Goal: Task Accomplishment & Management: Manage account settings

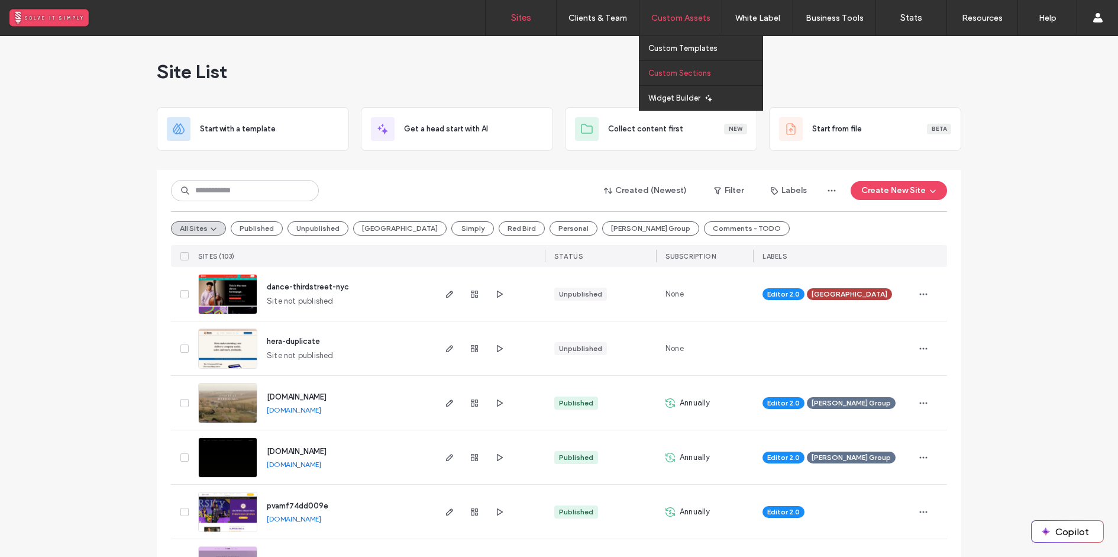
click at [688, 71] on label "Custom Sections" at bounding box center [679, 73] width 63 height 9
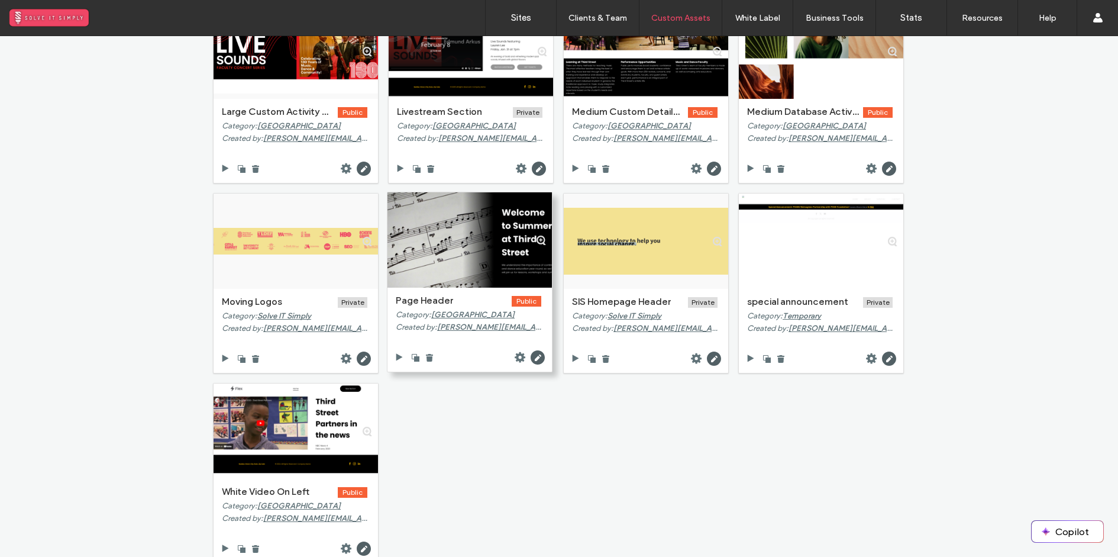
scroll to position [269, 0]
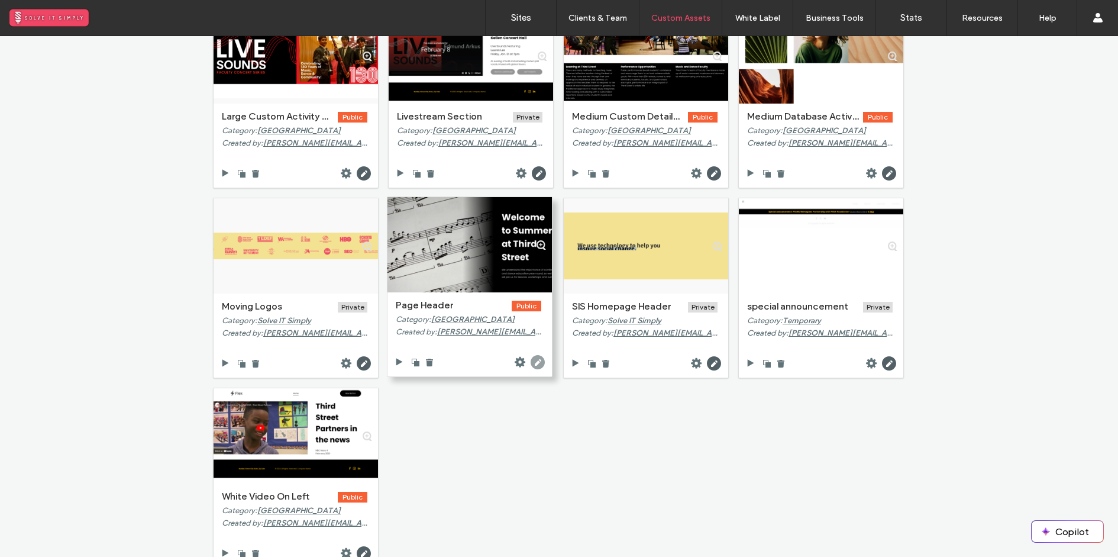
click at [532, 358] on use at bounding box center [538, 362] width 14 height 14
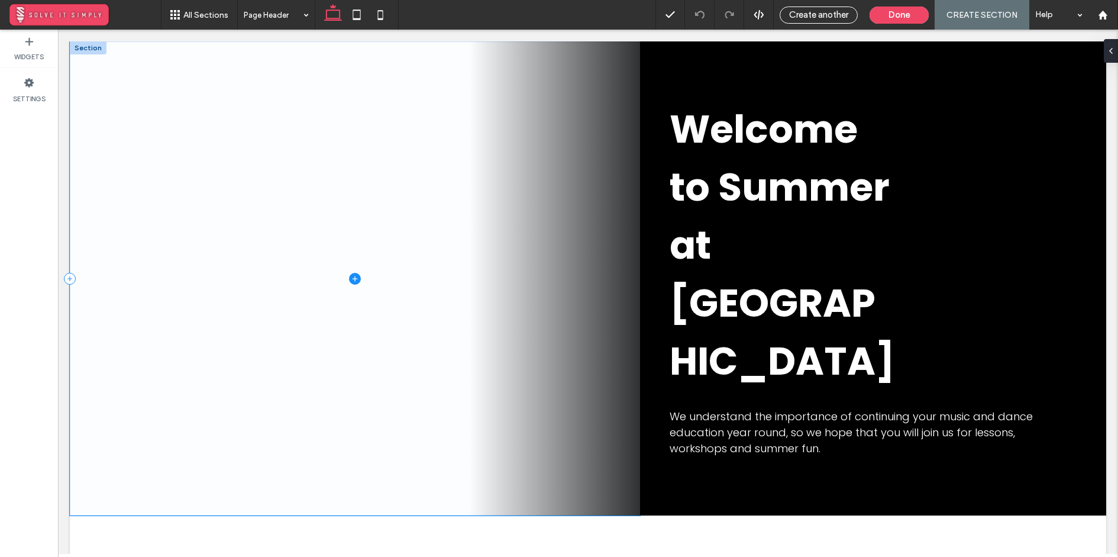
click at [298, 368] on span at bounding box center [355, 278] width 570 height 474
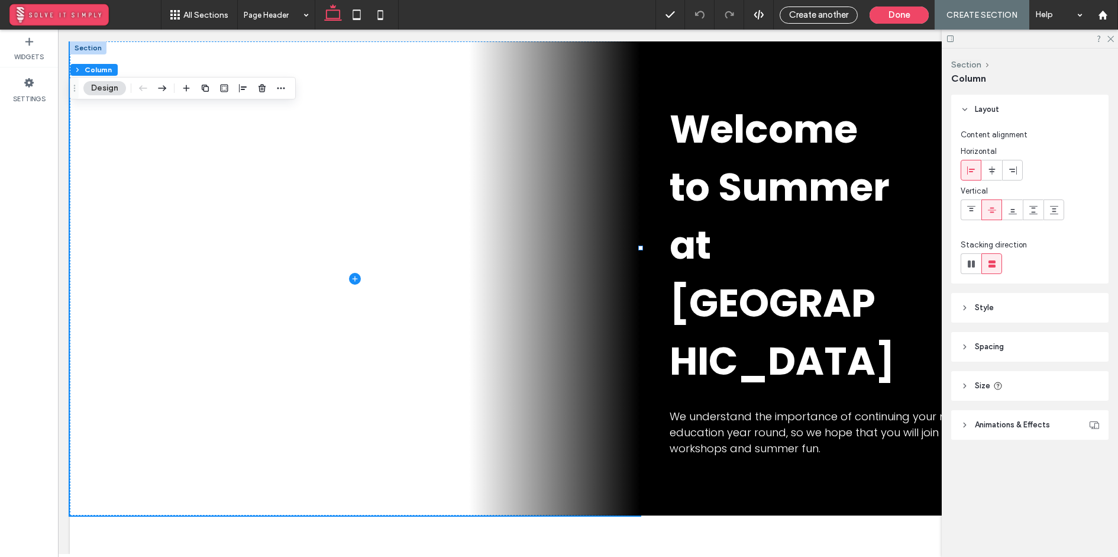
click at [1045, 308] on header "Style" at bounding box center [1029, 308] width 157 height 30
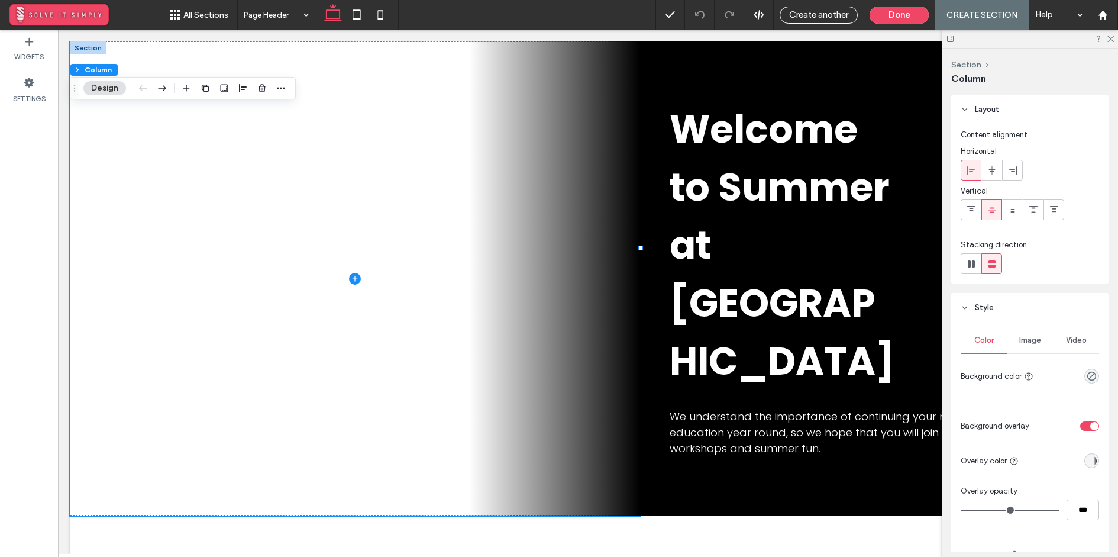
click at [1037, 336] on span "Image" at bounding box center [1030, 339] width 22 height 9
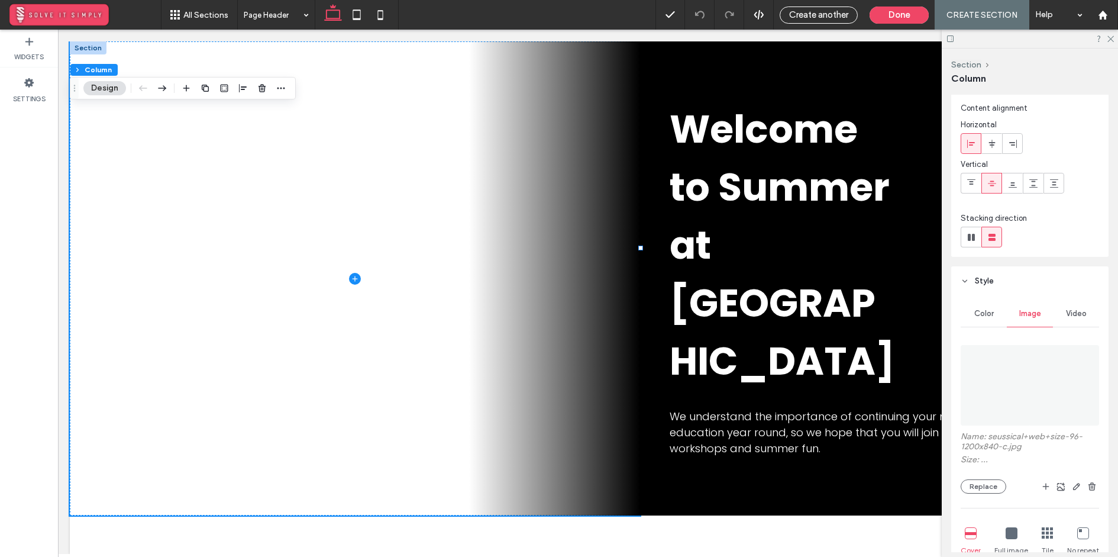
scroll to position [27, 0]
click at [990, 483] on button "Replace" at bounding box center [984, 485] width 46 height 14
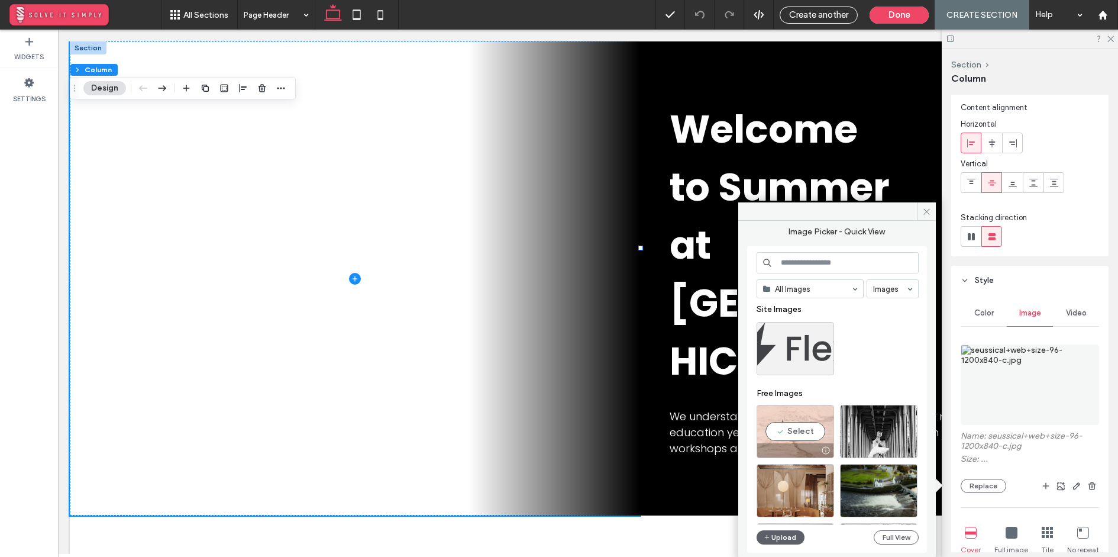
click at [816, 418] on div "Select" at bounding box center [794, 431] width 77 height 53
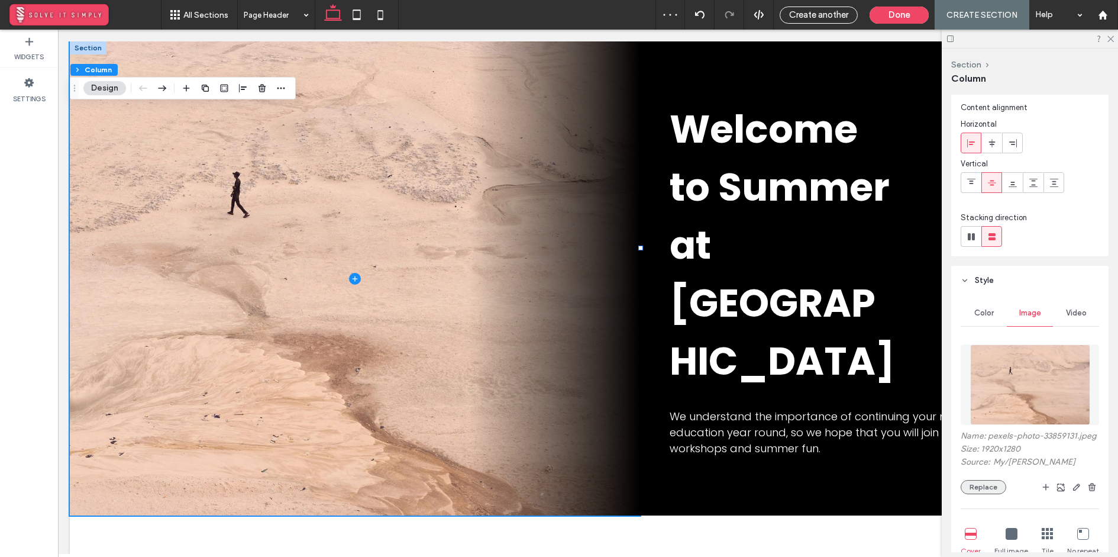
click at [990, 486] on button "Replace" at bounding box center [984, 487] width 46 height 14
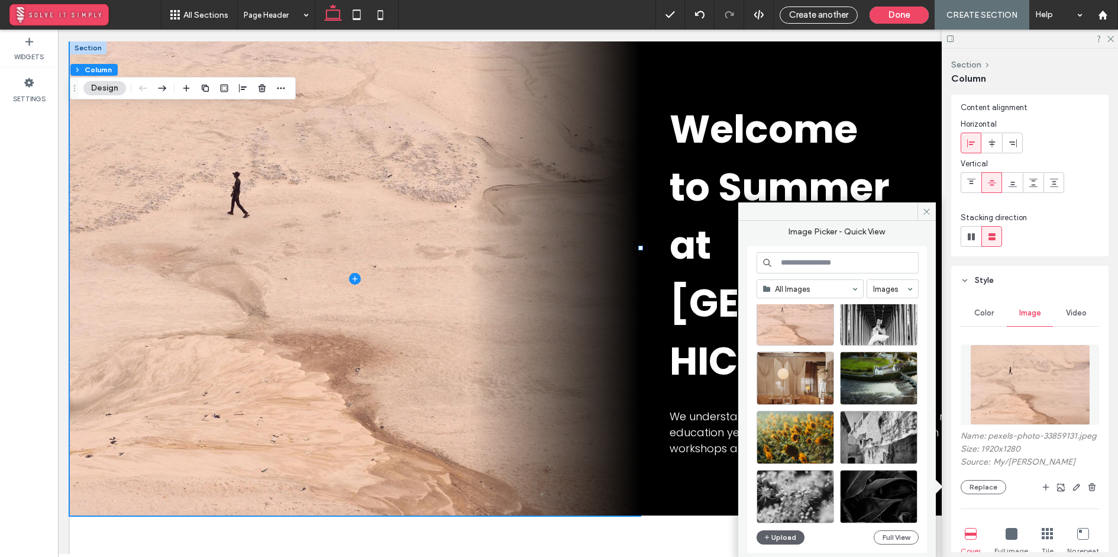
scroll to position [116, 0]
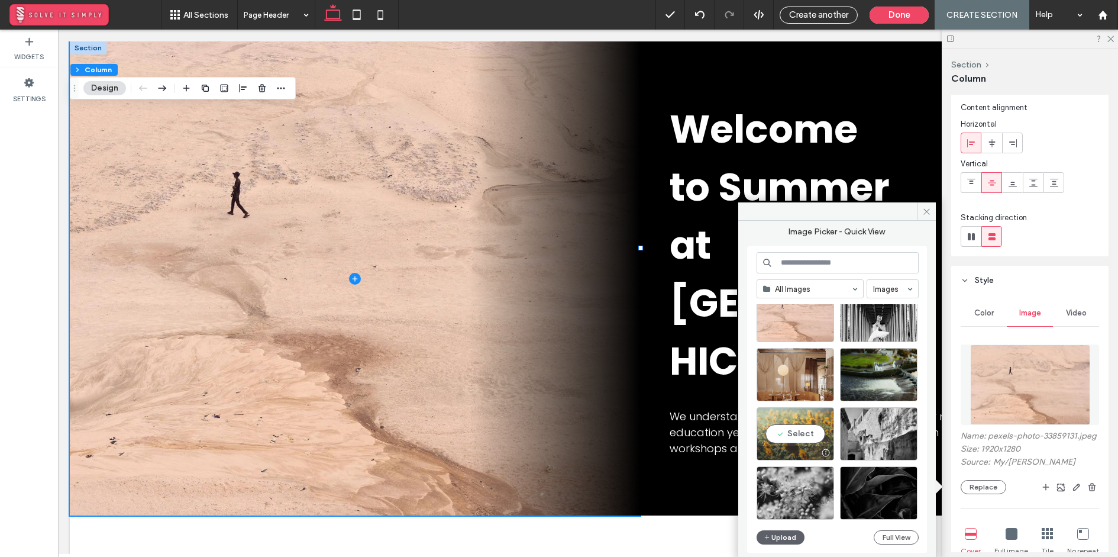
click at [804, 426] on div "Select" at bounding box center [794, 433] width 77 height 53
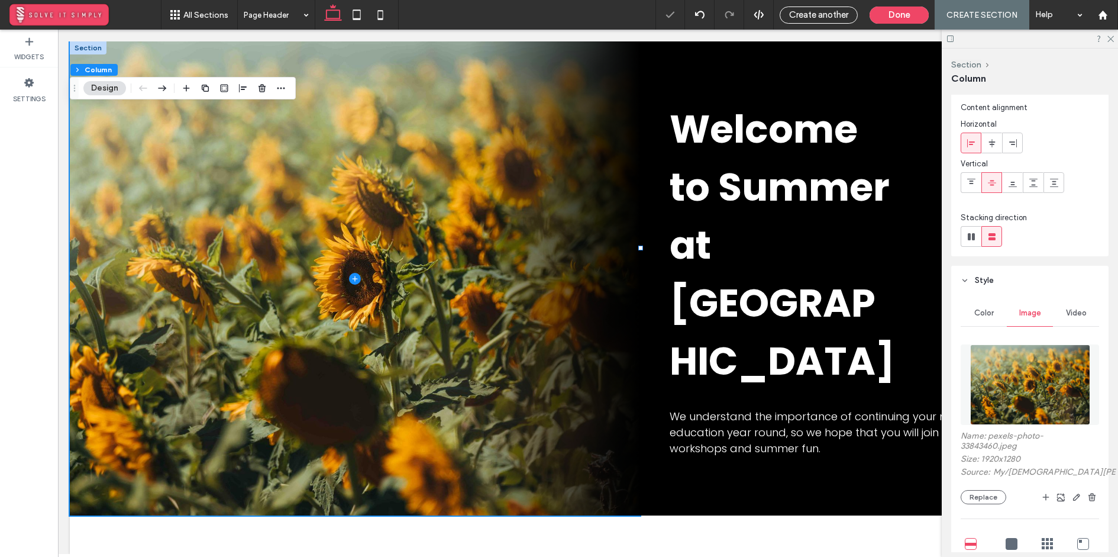
click at [992, 509] on div "Name: pexels-photo-33843460.jpeg Size: 1920x1280 Source: My / İsa Kılavuzoğlu R…" at bounding box center [1030, 528] width 138 height 381
click at [992, 500] on button "Replace" at bounding box center [984, 497] width 46 height 14
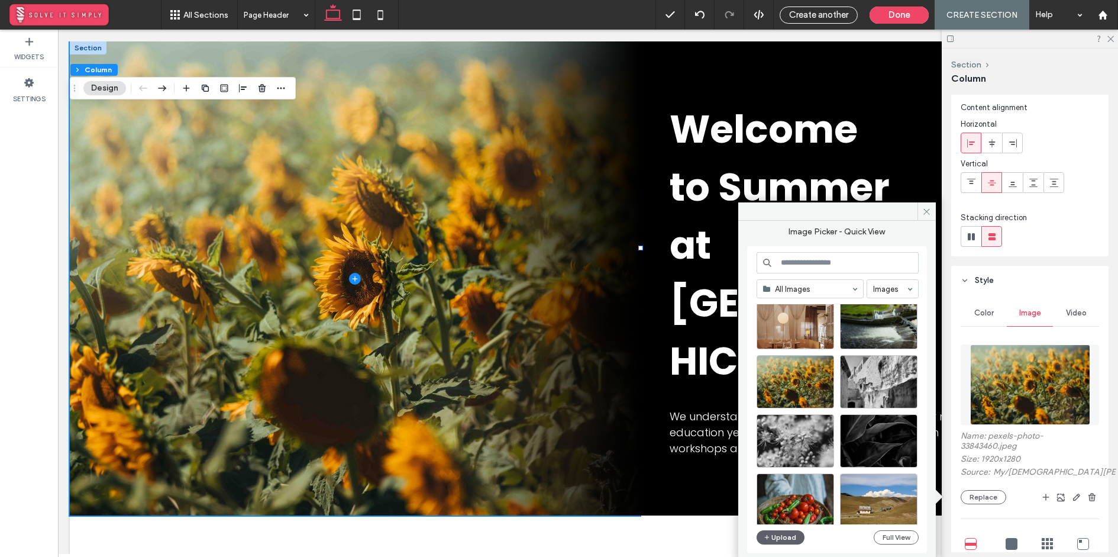
scroll to position [119, 0]
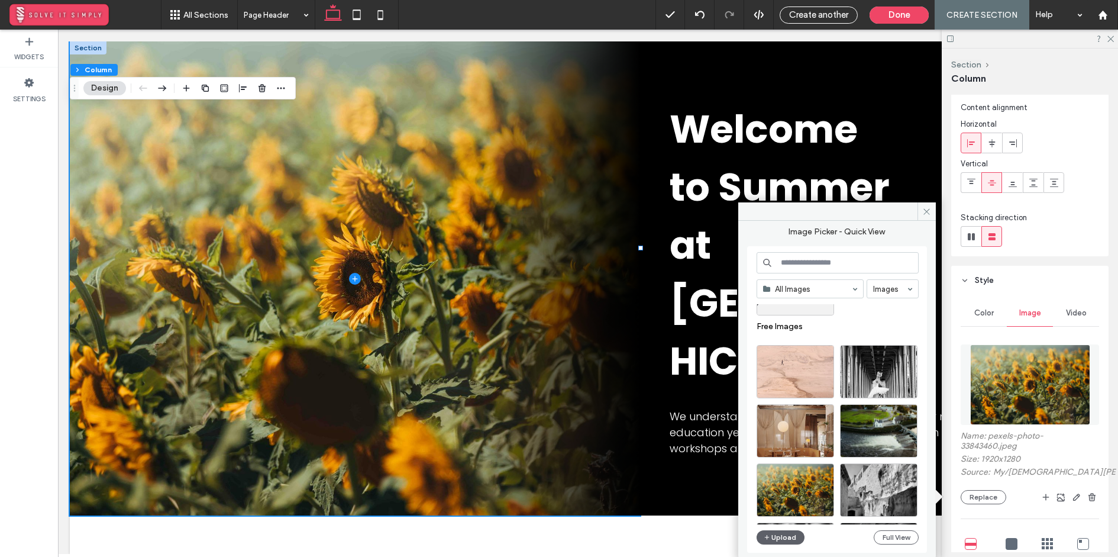
click at [797, 264] on input at bounding box center [837, 262] width 162 height 21
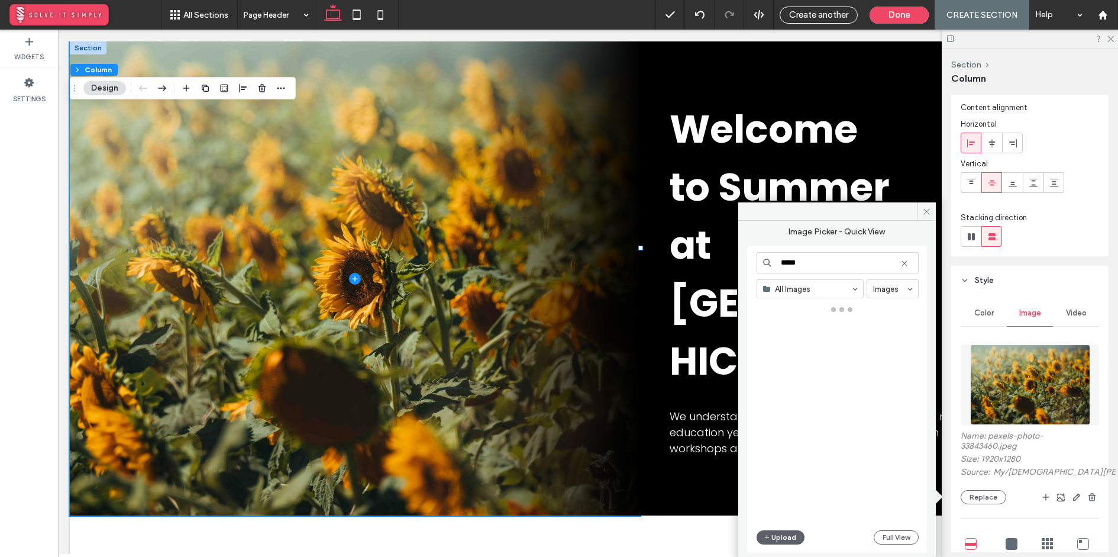
type input "*****"
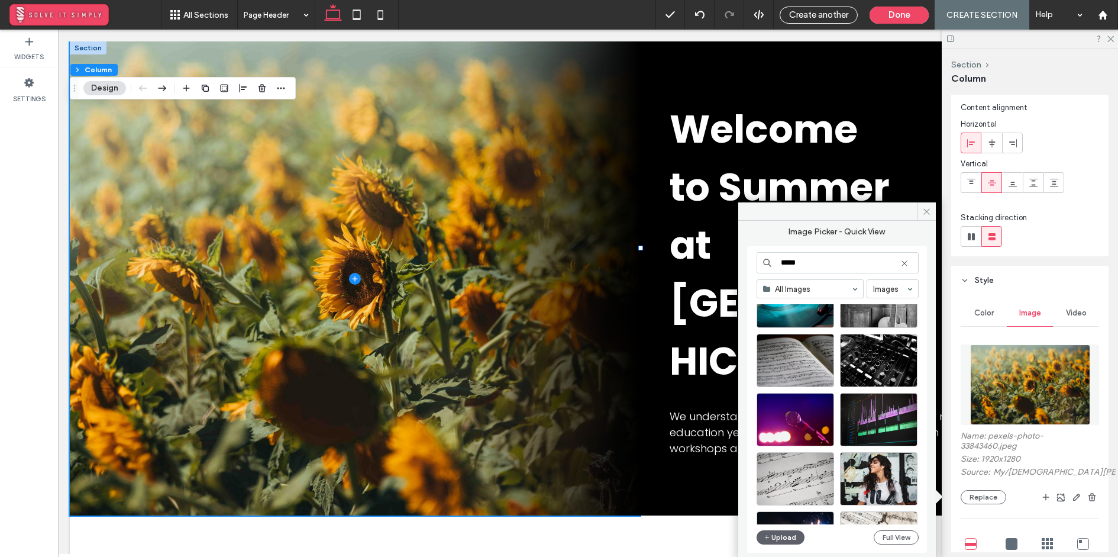
scroll to position [196, 0]
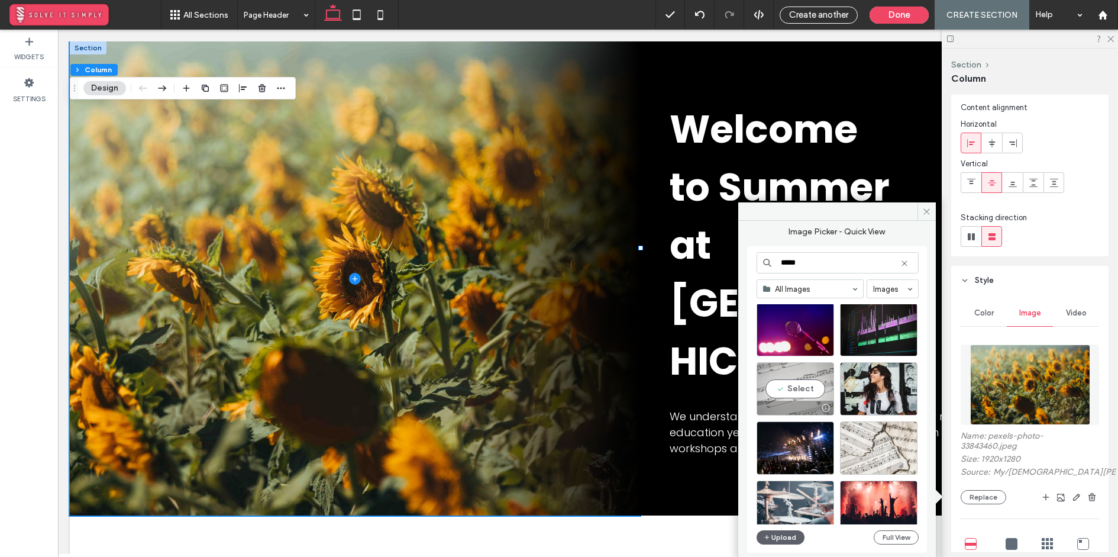
click at [801, 384] on div "Select" at bounding box center [794, 388] width 77 height 53
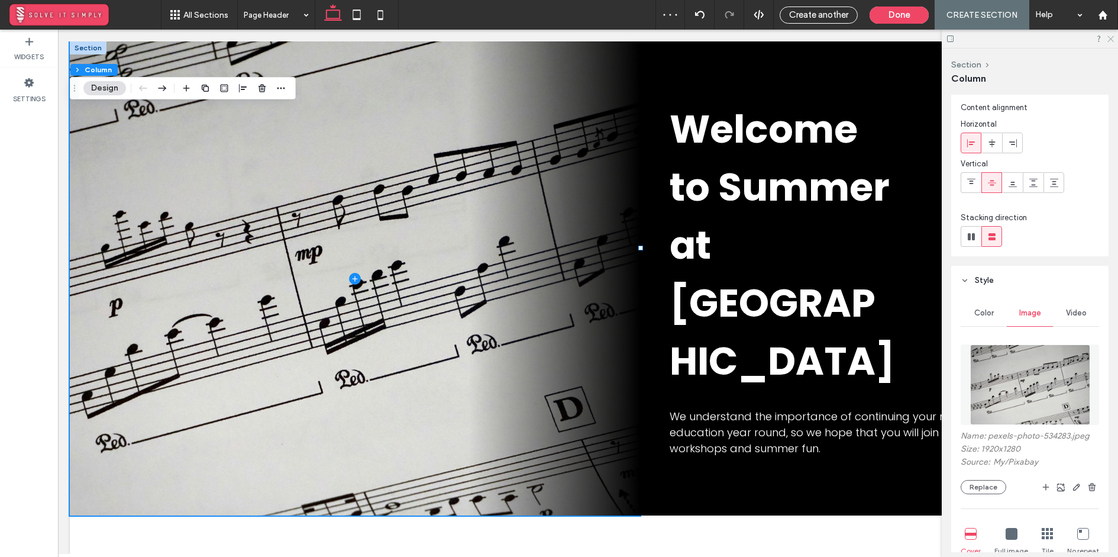
click at [1108, 38] on icon at bounding box center [1110, 38] width 8 height 8
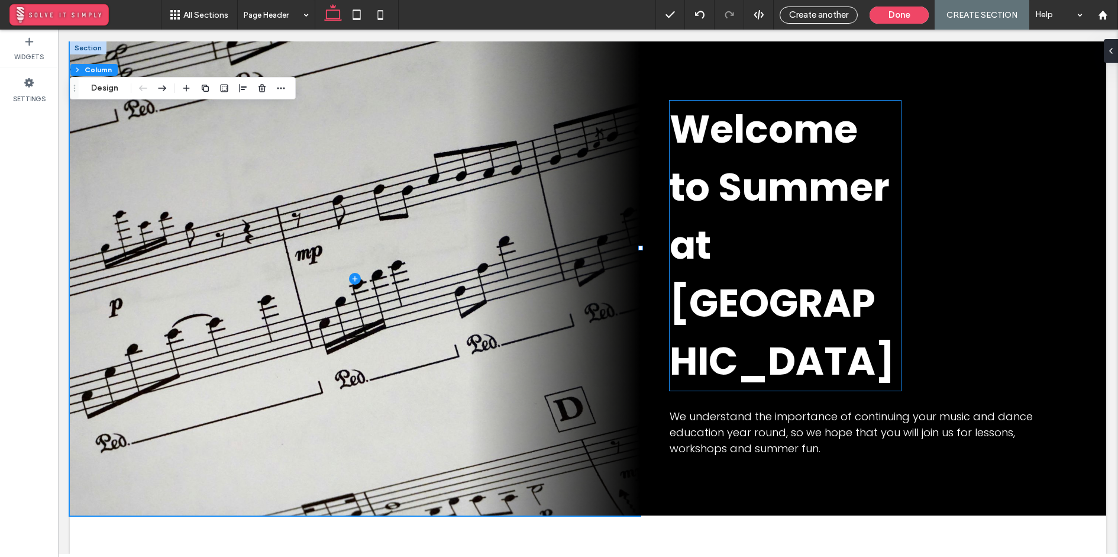
click at [895, 227] on h2 "Welcome to Summer at [GEOGRAPHIC_DATA]" at bounding box center [786, 246] width 232 height 290
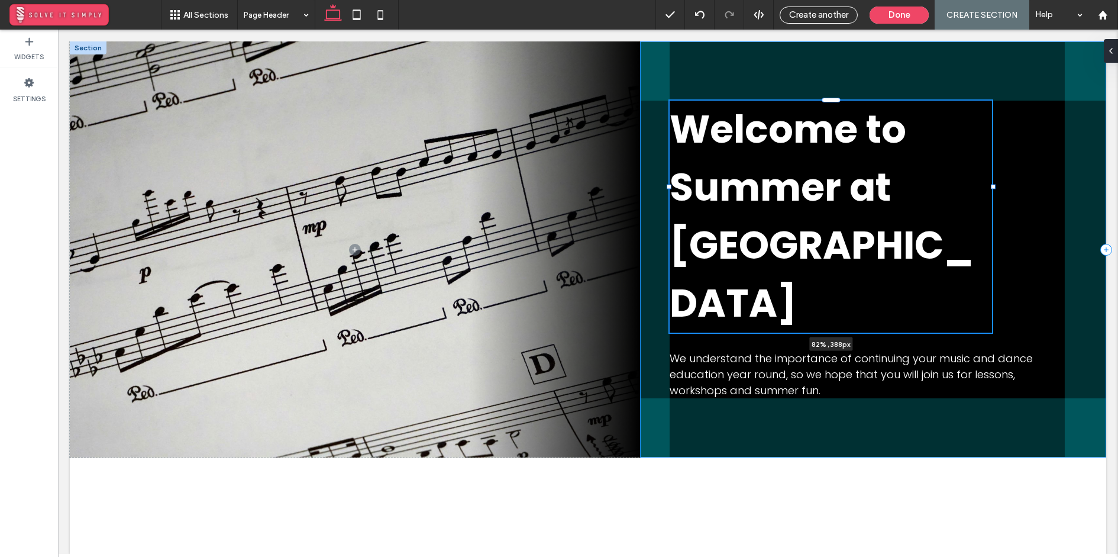
drag, startPoint x: 899, startPoint y: 216, endPoint x: 990, endPoint y: 208, distance: 91.5
click at [990, 208] on div "Welcome to Summer at Third Street 82% , 388px We understand the importance of c…" at bounding box center [588, 249] width 1036 height 416
type input "**"
type input "****"
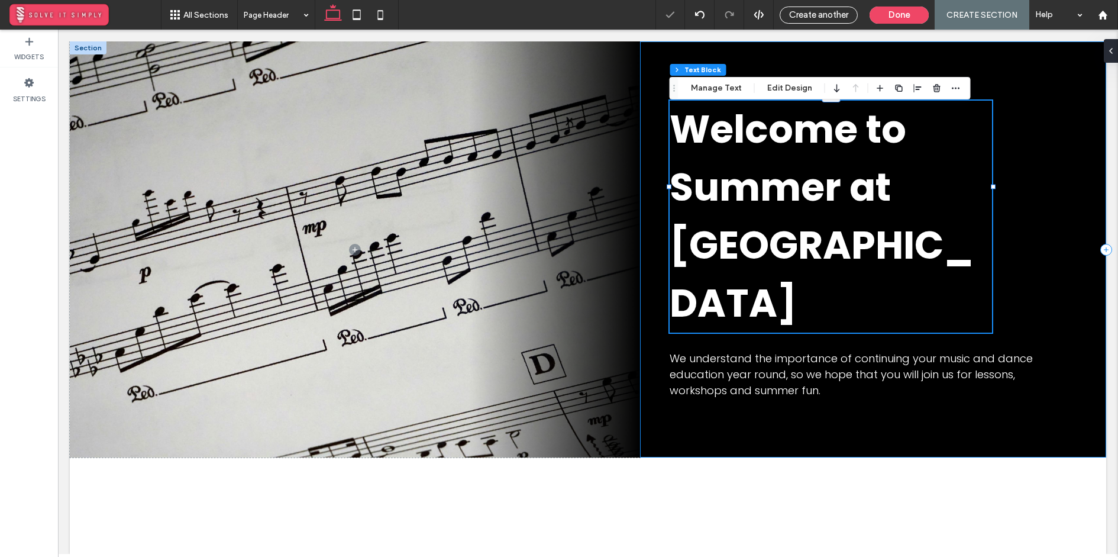
click at [783, 367] on div "Welcome to Summer at Third Street 82% , 388px We understand the importance of c…" at bounding box center [873, 249] width 466 height 416
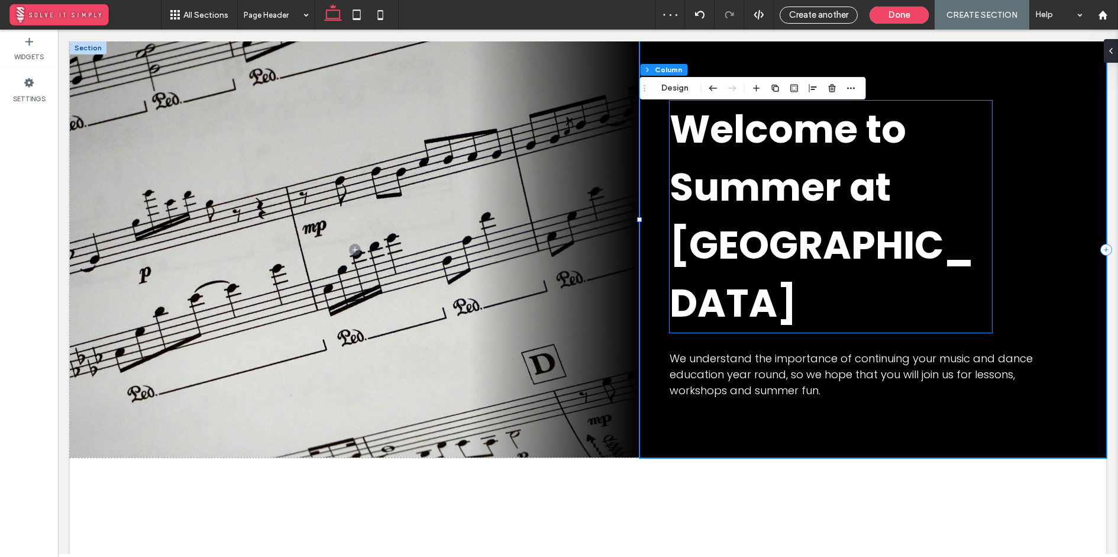
click at [845, 211] on span "Welcome to Summer at [GEOGRAPHIC_DATA]" at bounding box center [822, 216] width 304 height 228
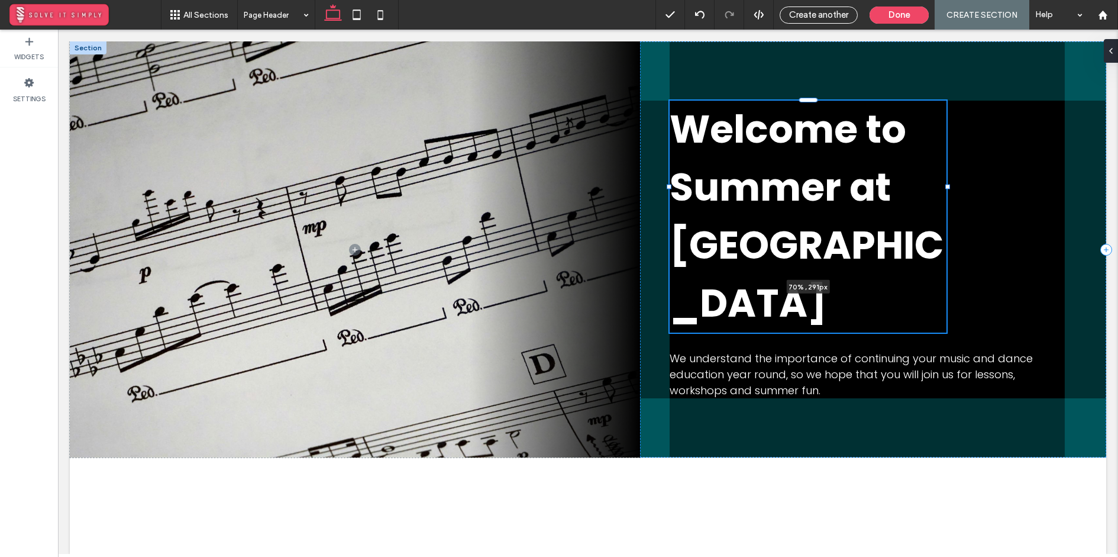
drag, startPoint x: 991, startPoint y: 186, endPoint x: 945, endPoint y: 188, distance: 45.6
click at [945, 188] on div at bounding box center [947, 187] width 5 height 5
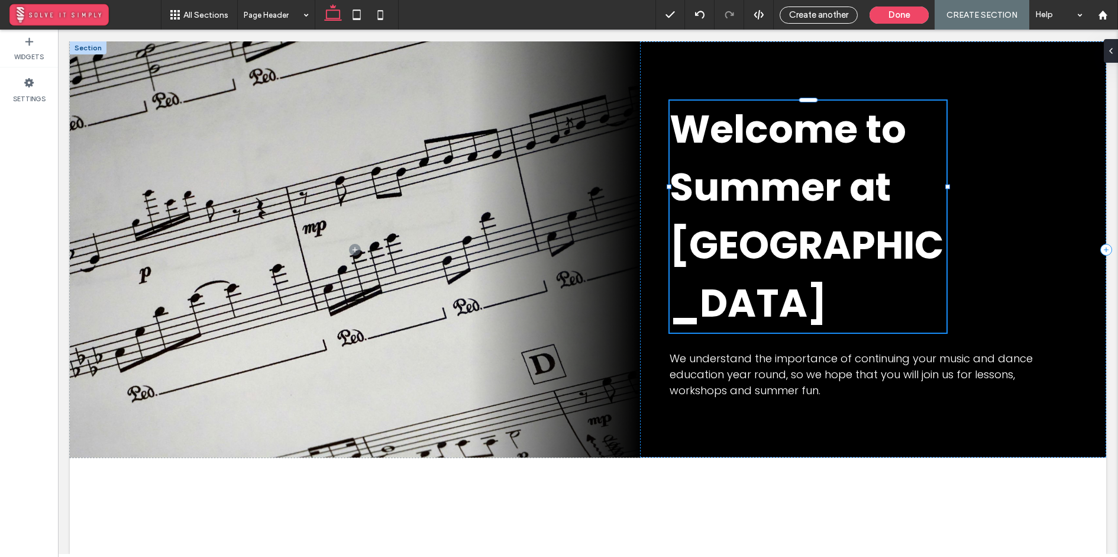
type input "**"
type input "****"
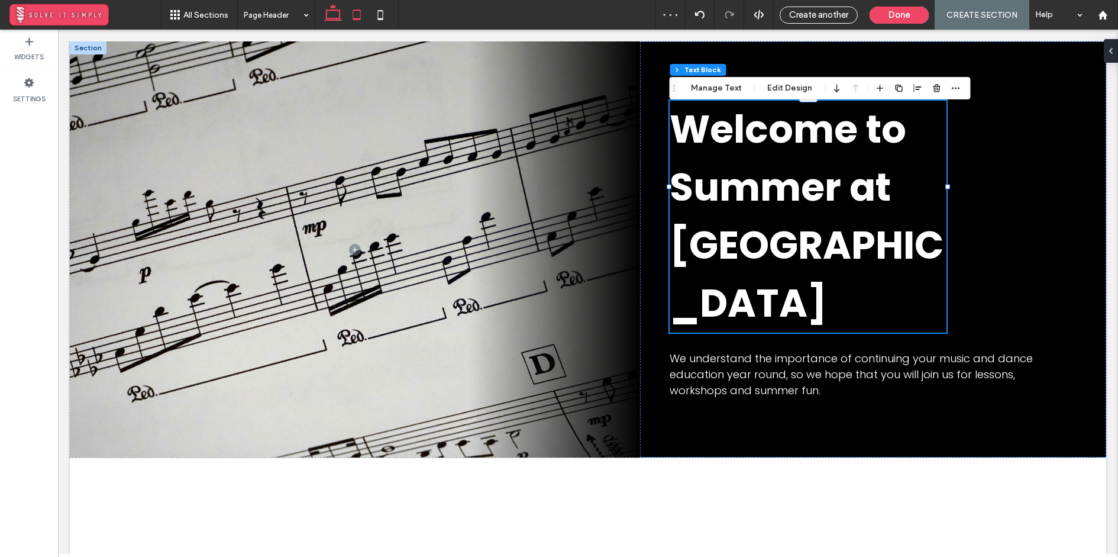
click at [361, 16] on icon at bounding box center [357, 15] width 24 height 24
type input "***"
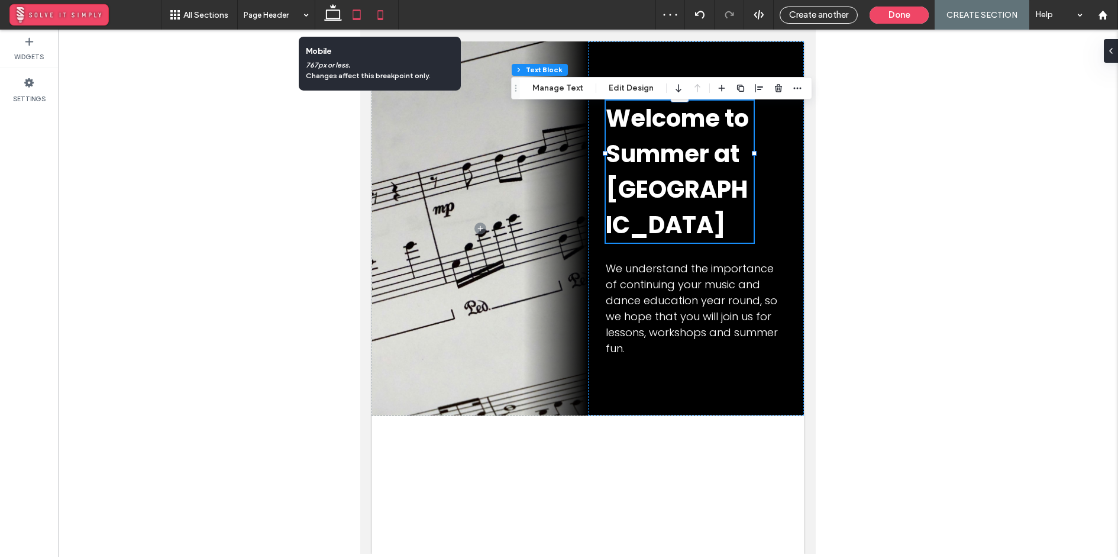
click at [378, 11] on use at bounding box center [380, 14] width 5 height 9
type input "*"
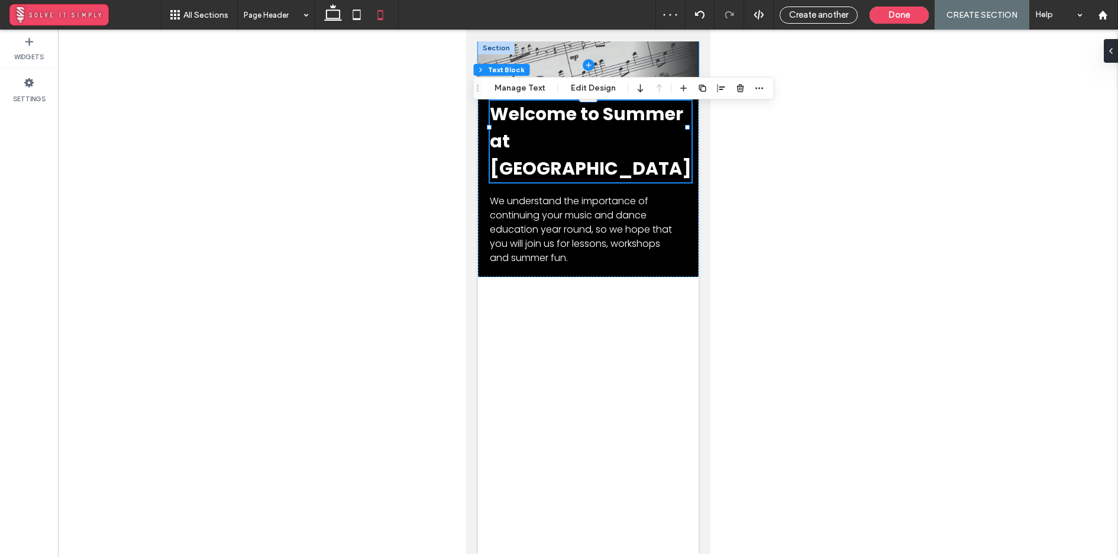
click at [578, 48] on span at bounding box center [587, 64] width 221 height 47
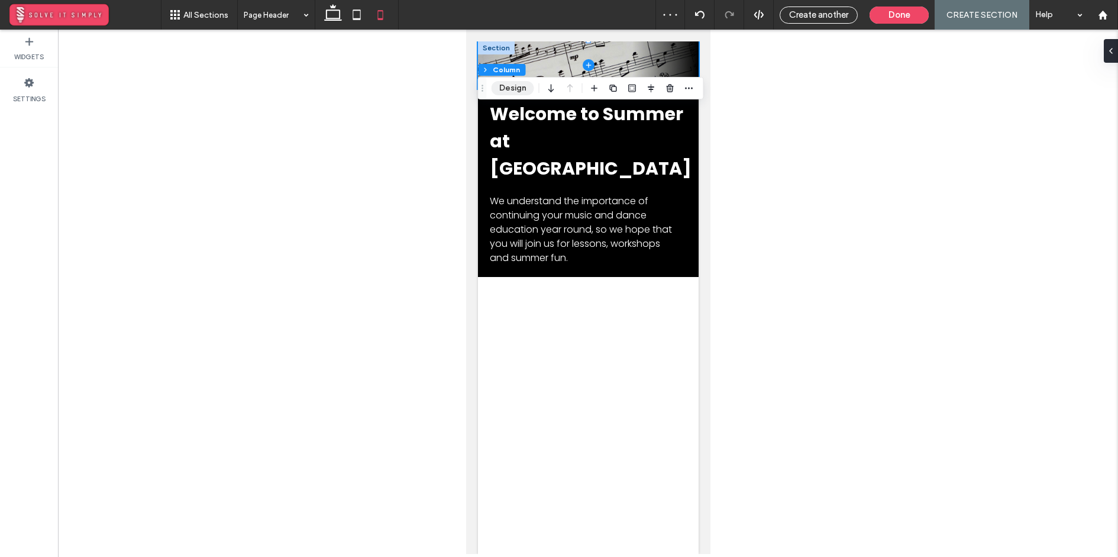
click at [510, 88] on button "Design" at bounding box center [512, 88] width 43 height 14
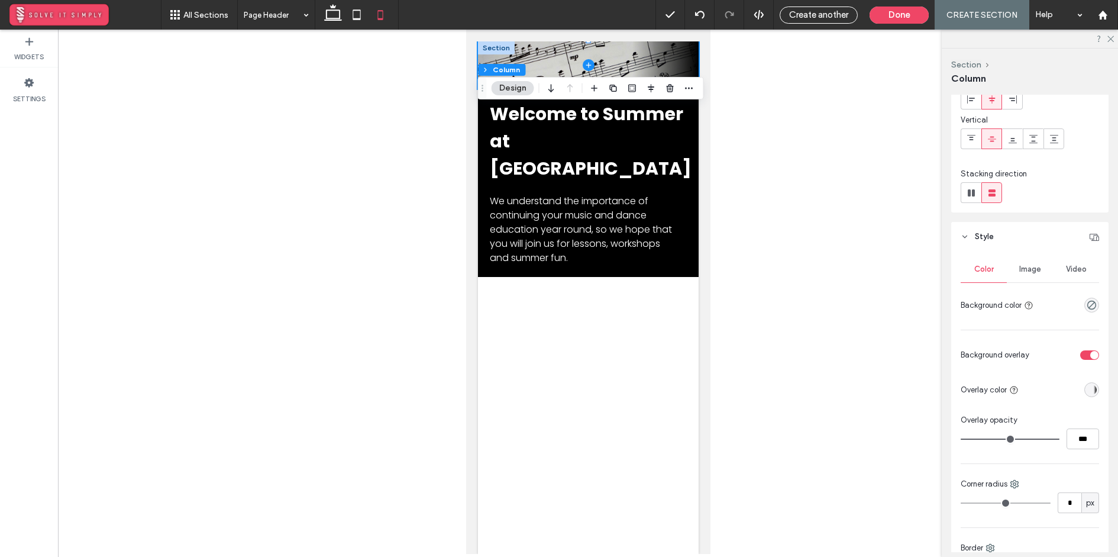
scroll to position [75, 0]
click at [688, 90] on icon "button" at bounding box center [688, 87] width 9 height 9
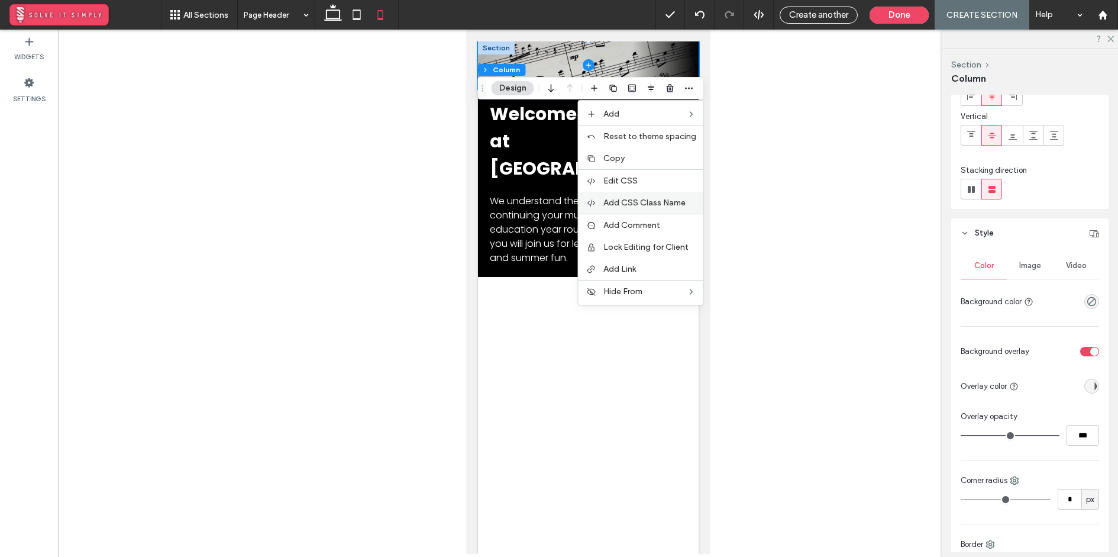
click at [649, 194] on div "Add CSS Class Name" at bounding box center [640, 203] width 125 height 22
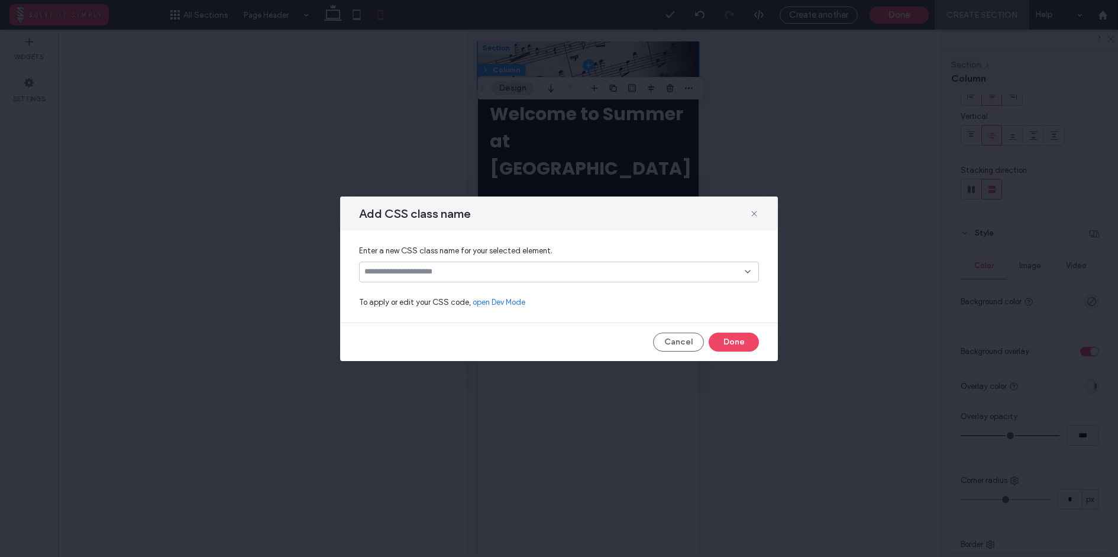
click at [503, 274] on input at bounding box center [554, 271] width 380 height 9
type input "**********"
click at [500, 285] on div "Create "header-image"" at bounding box center [559, 290] width 399 height 17
click at [570, 292] on div "Create "header-image"" at bounding box center [559, 290] width 389 height 9
click at [730, 337] on button "Done" at bounding box center [734, 341] width 50 height 19
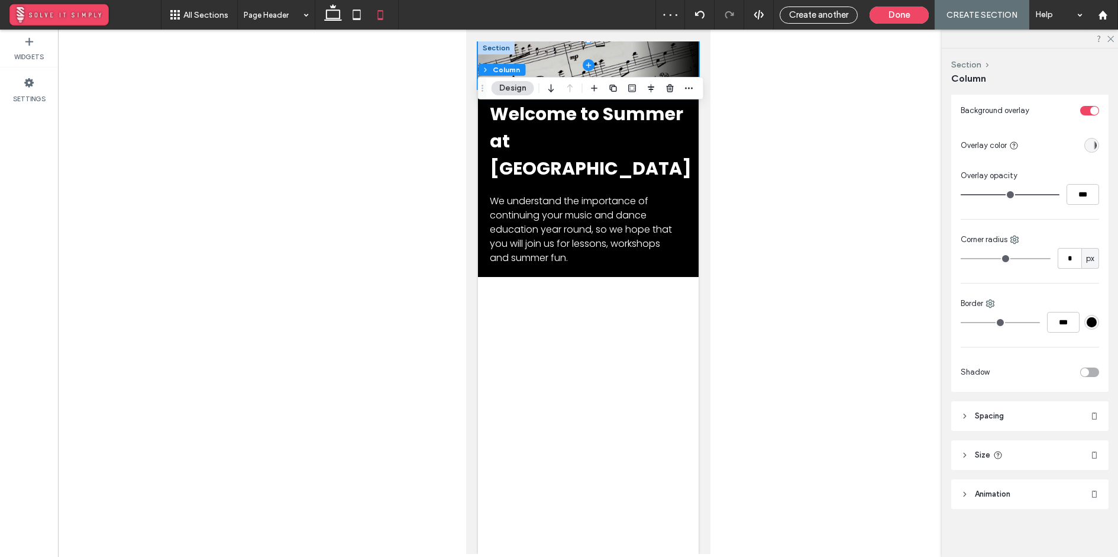
scroll to position [318, 0]
click at [1013, 449] on header "Size" at bounding box center [1029, 453] width 157 height 30
click at [1062, 476] on input "**" at bounding box center [1070, 482] width 24 height 21
type input "***"
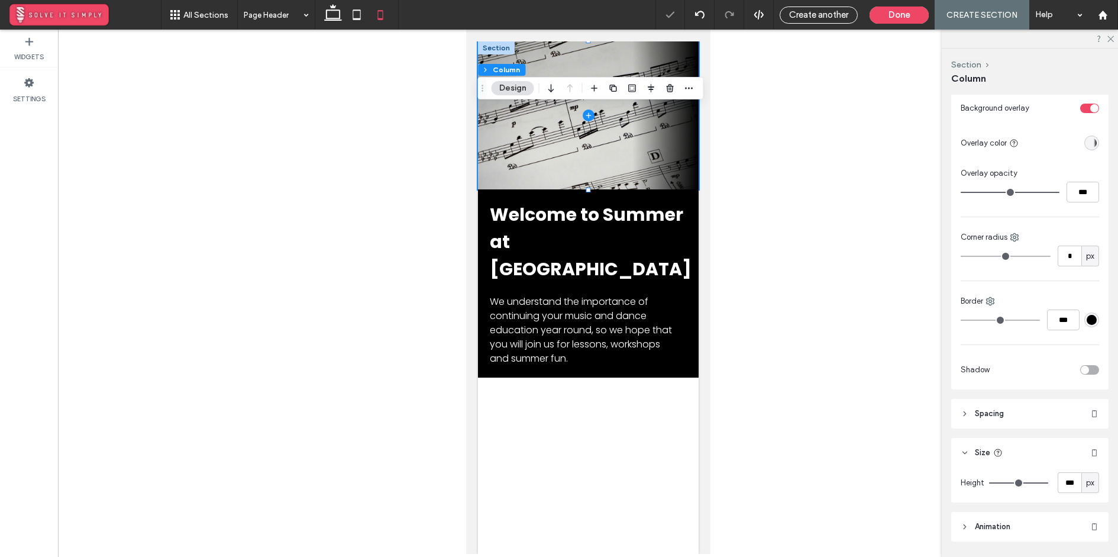
click at [701, 445] on body "Home New Button Section Basic Header Home Section Get in touch 555-555-5555 mym…" at bounding box center [587, 292] width 244 height 524
click at [553, 199] on div "Welcome to Summer at Third Street We understand the importance of continuing yo…" at bounding box center [587, 283] width 221 height 188
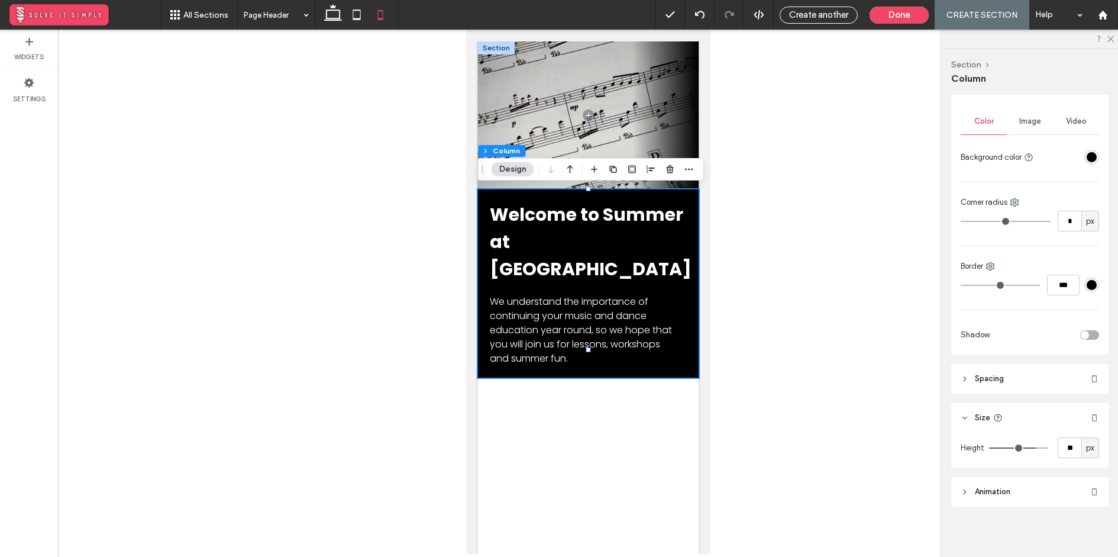
click at [1017, 368] on header "Spacing" at bounding box center [1029, 379] width 157 height 30
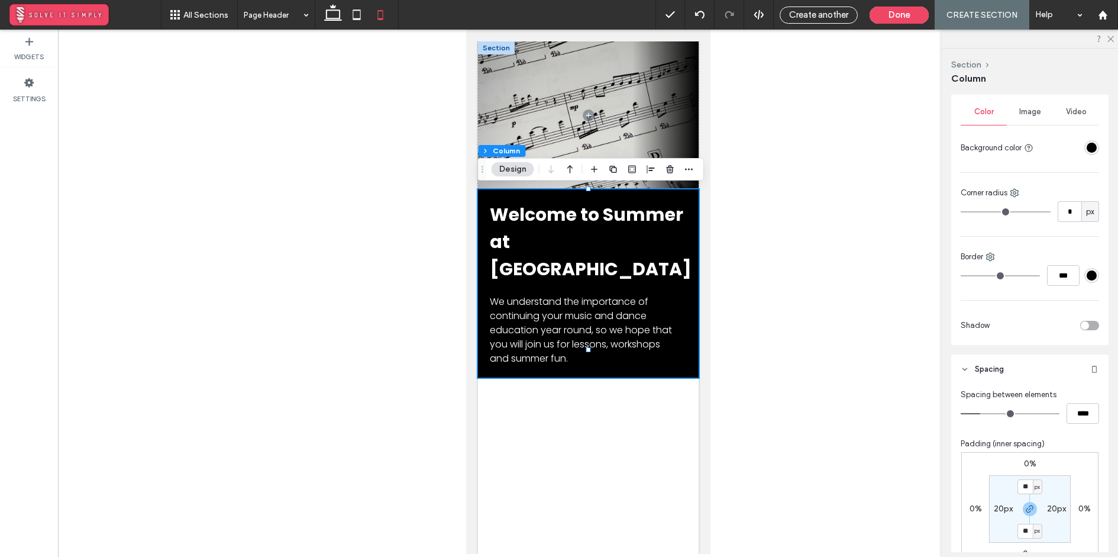
scroll to position [328, 0]
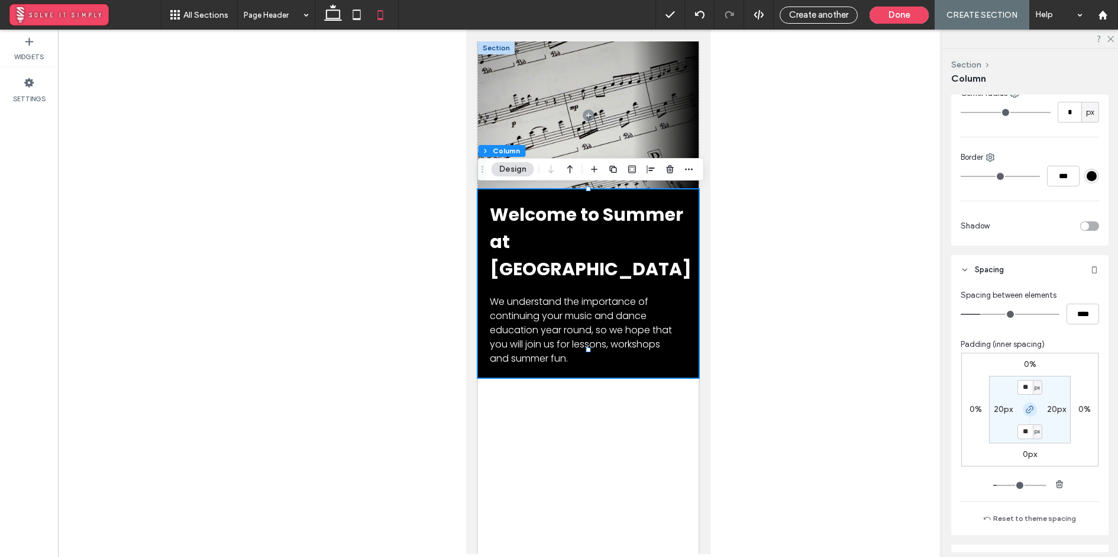
click at [1030, 406] on icon "button" at bounding box center [1029, 409] width 9 height 9
click at [1023, 431] on label "20px" at bounding box center [1029, 431] width 19 height 10
type input "**"
click at [1067, 424] on section "20px 20px ** px 20px" at bounding box center [1030, 409] width 82 height 67
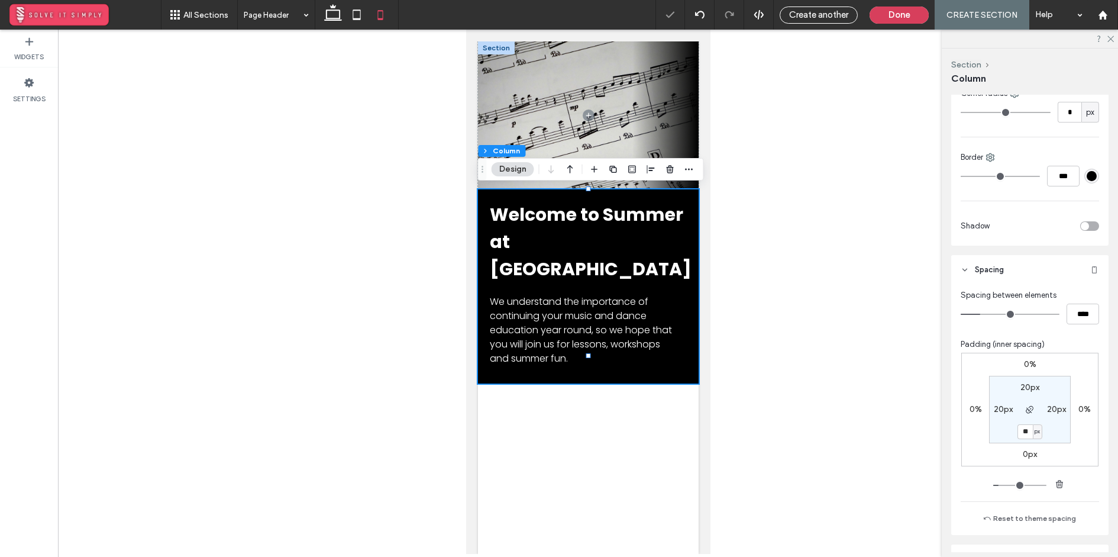
click at [914, 15] on button "Done" at bounding box center [898, 15] width 59 height 17
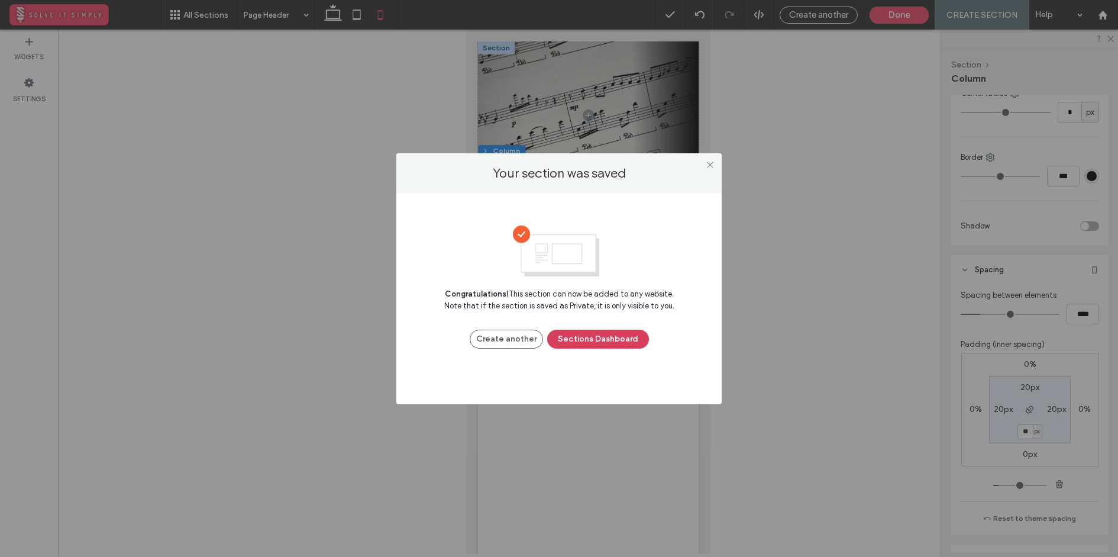
click at [596, 337] on button "Sections Dashboard" at bounding box center [598, 338] width 102 height 19
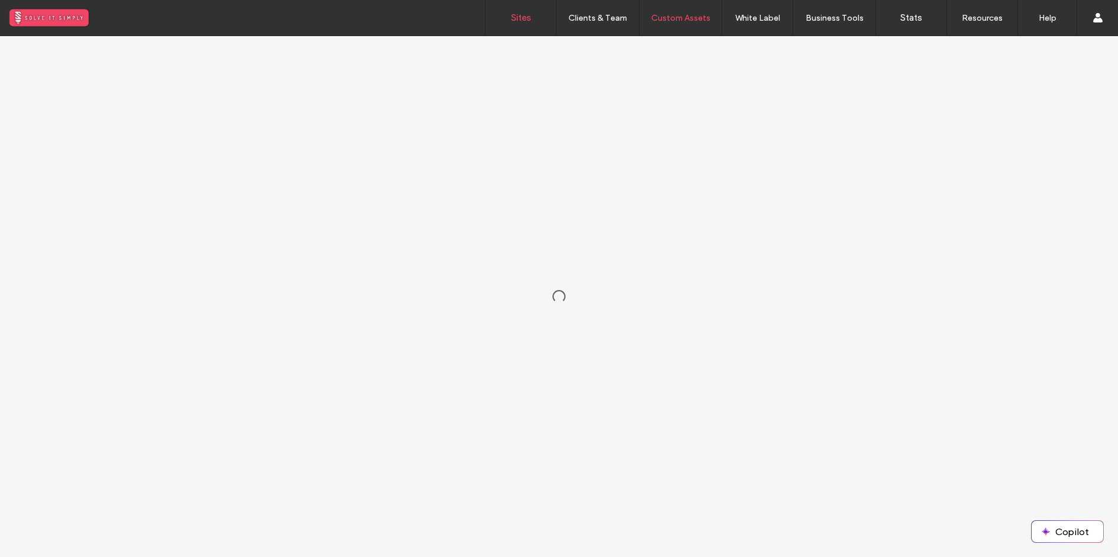
click at [505, 23] on link "Sites" at bounding box center [521, 17] width 70 height 35
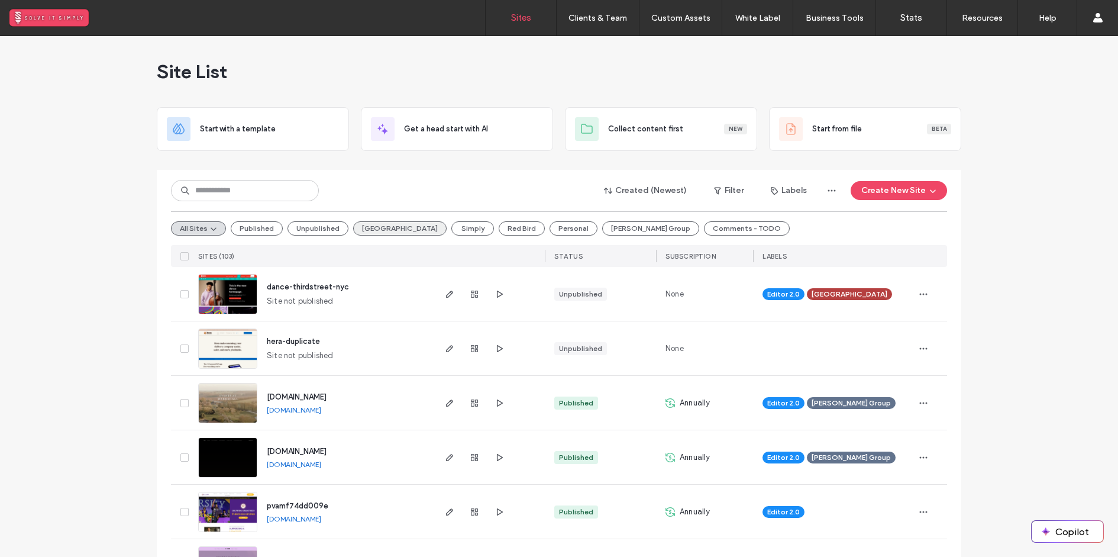
click at [361, 232] on button "[GEOGRAPHIC_DATA]" at bounding box center [399, 228] width 93 height 14
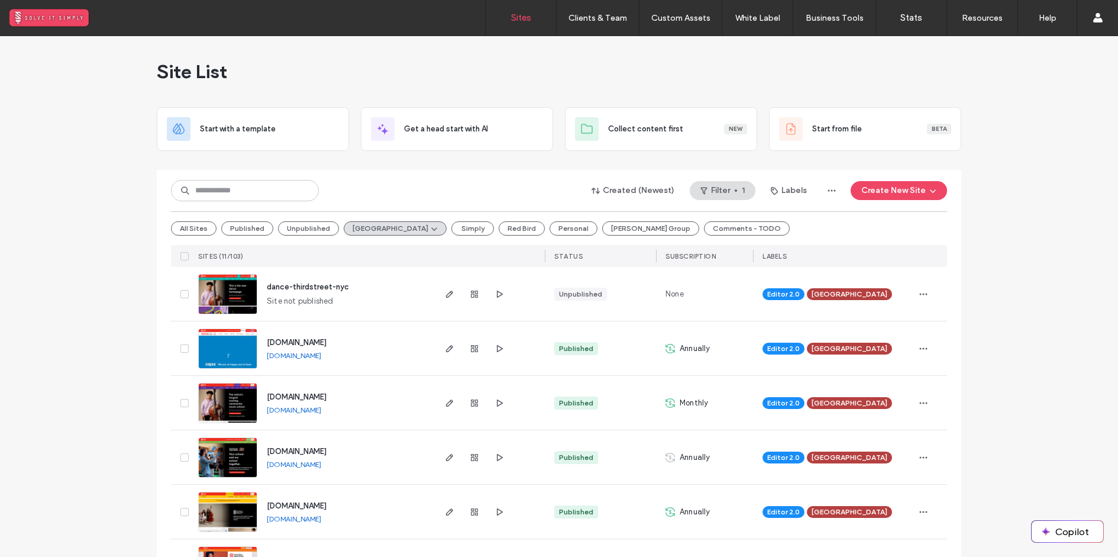
click at [313, 284] on span "dance-thirdstreet-nyc" at bounding box center [308, 286] width 82 height 9
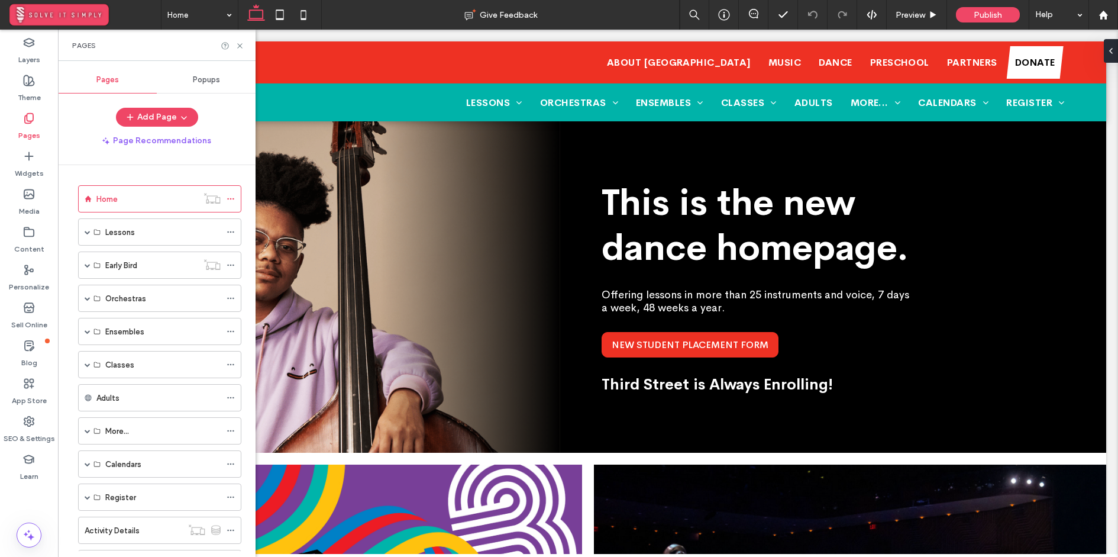
scroll to position [147, 0]
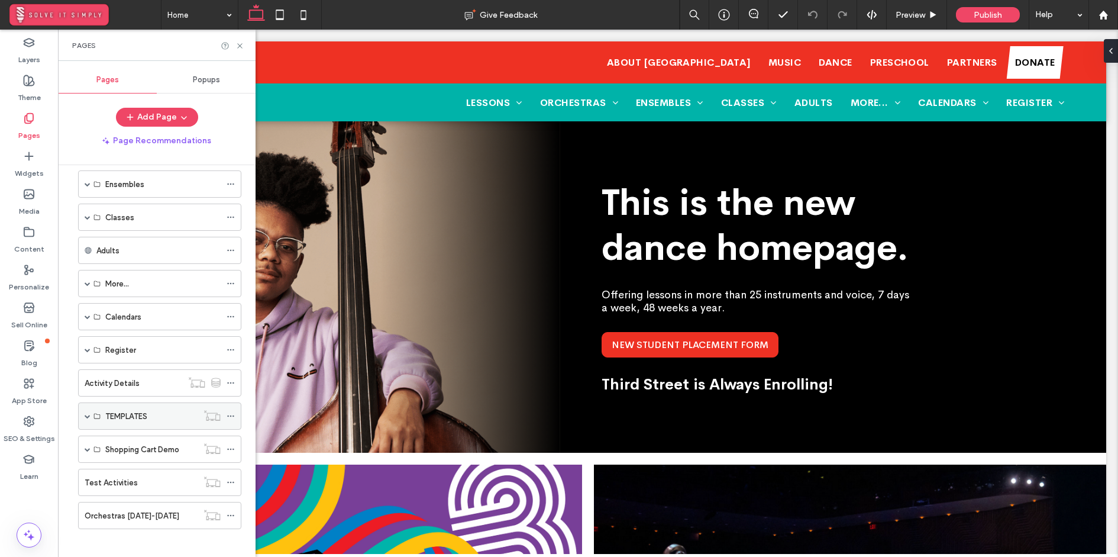
click at [88, 406] on span at bounding box center [88, 416] width 6 height 26
click at [233, 466] on icon at bounding box center [231, 470] width 8 height 8
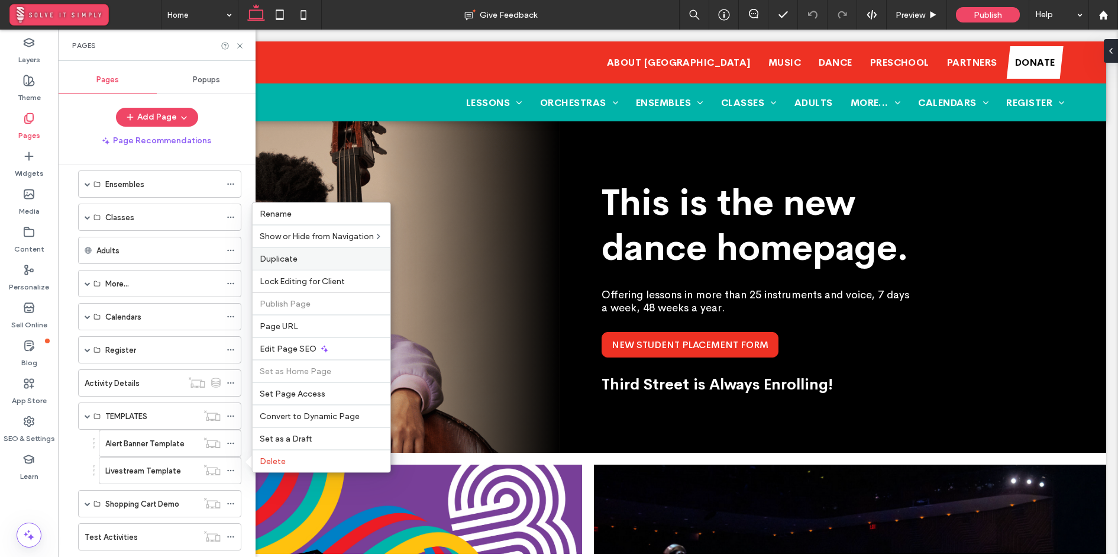
click at [312, 260] on label "Duplicate" at bounding box center [322, 259] width 124 height 10
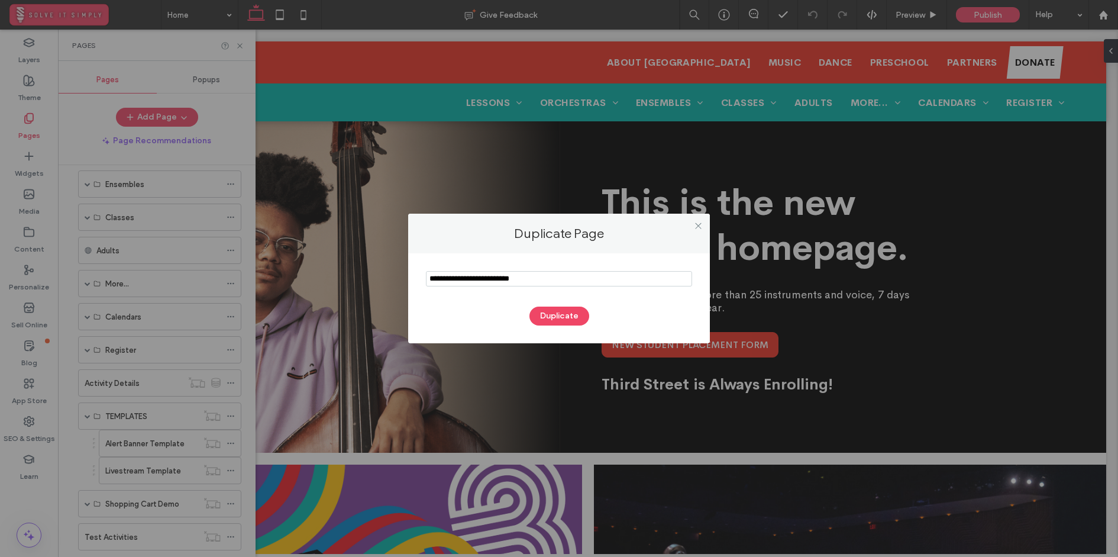
drag, startPoint x: 497, startPoint y: 277, endPoint x: 323, endPoint y: 262, distance: 174.5
click at [323, 262] on div "Duplicate Page Duplicate" at bounding box center [559, 278] width 1118 height 557
type input "**********"
click at [555, 312] on button "Duplicate" at bounding box center [559, 315] width 60 height 19
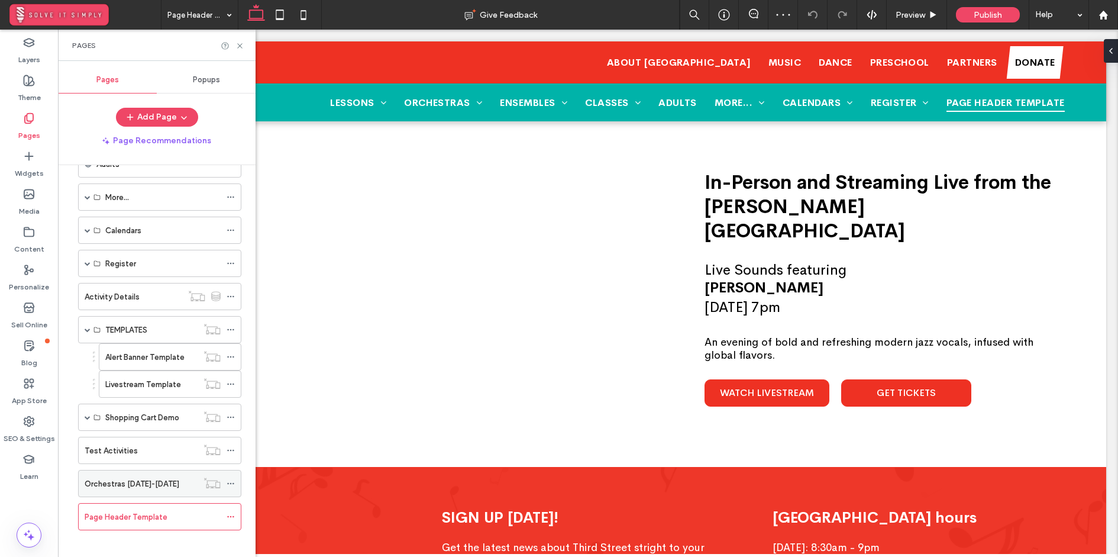
scroll to position [228, 0]
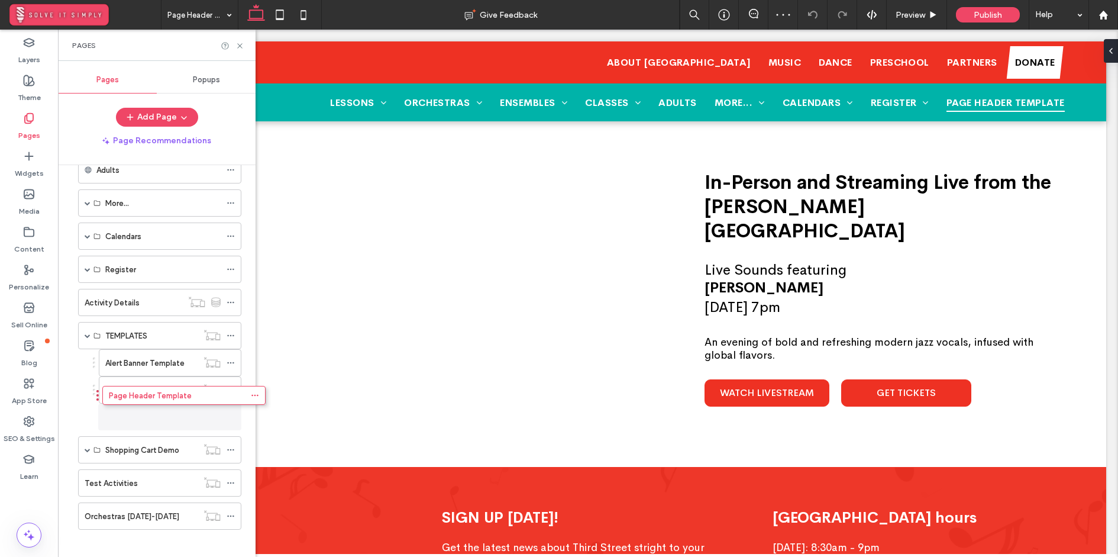
drag, startPoint x: 73, startPoint y: 508, endPoint x: 98, endPoint y: 399, distance: 111.6
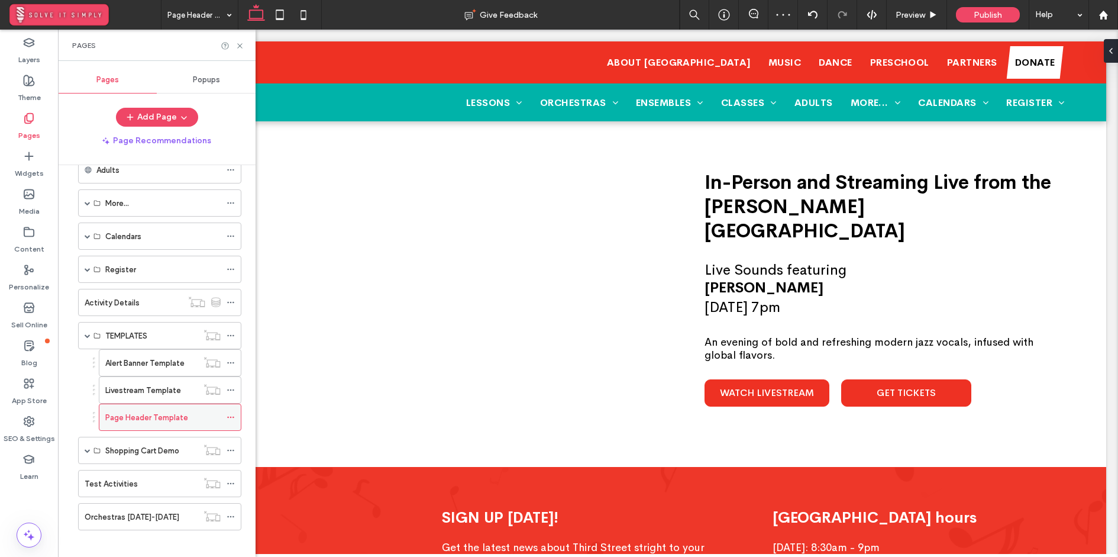
click at [233, 413] on icon at bounding box center [231, 417] width 8 height 8
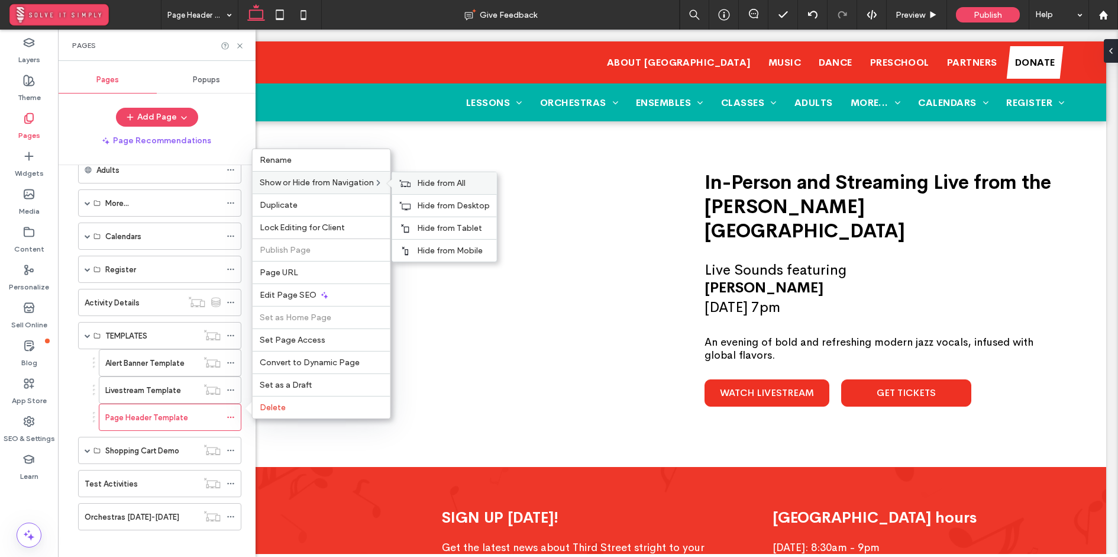
click at [436, 182] on span "Hide from All" at bounding box center [441, 183] width 48 height 10
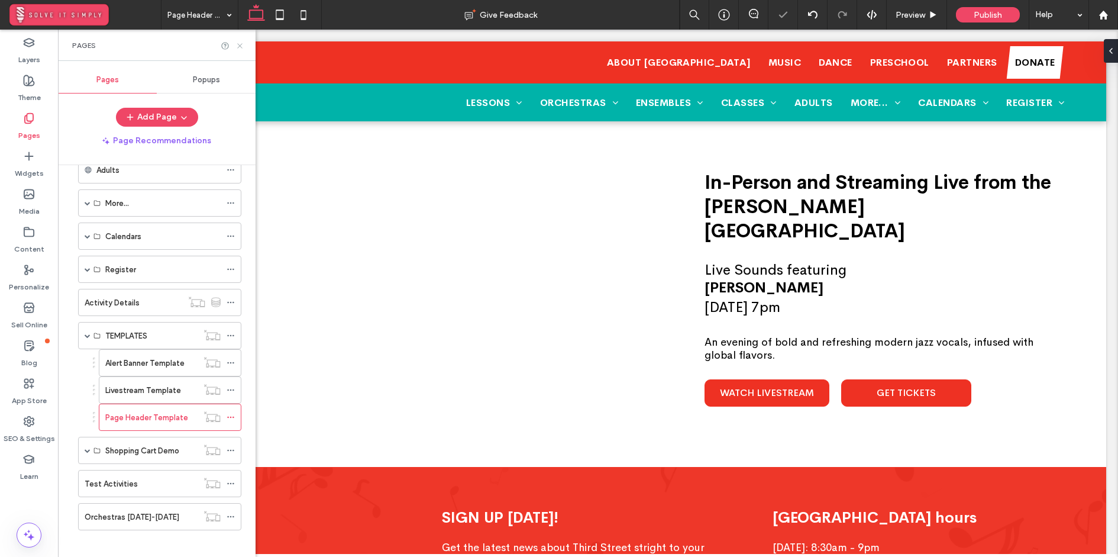
click at [244, 45] on icon at bounding box center [239, 45] width 9 height 9
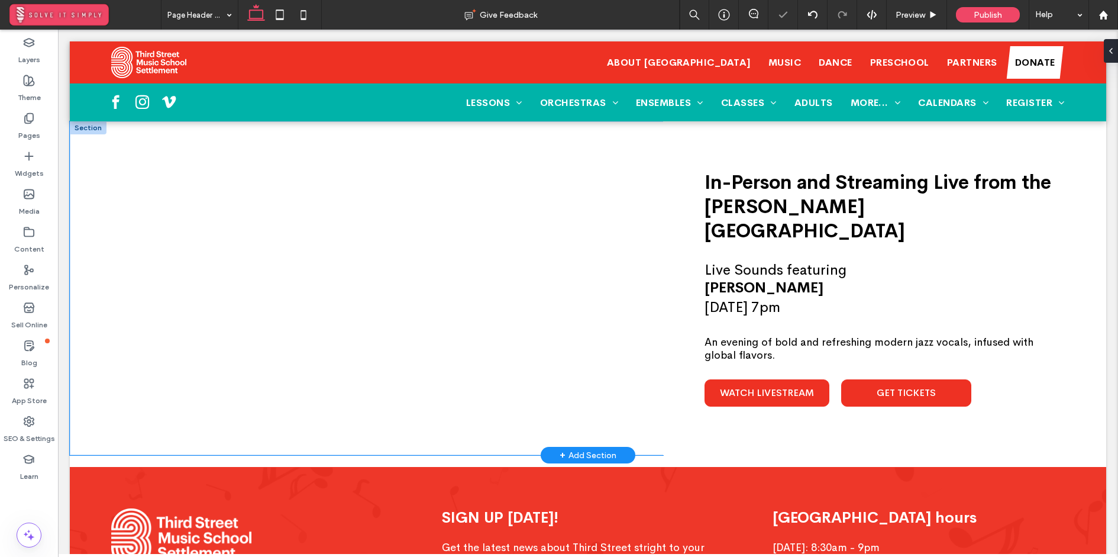
click at [89, 137] on div at bounding box center [366, 288] width 593 height 334
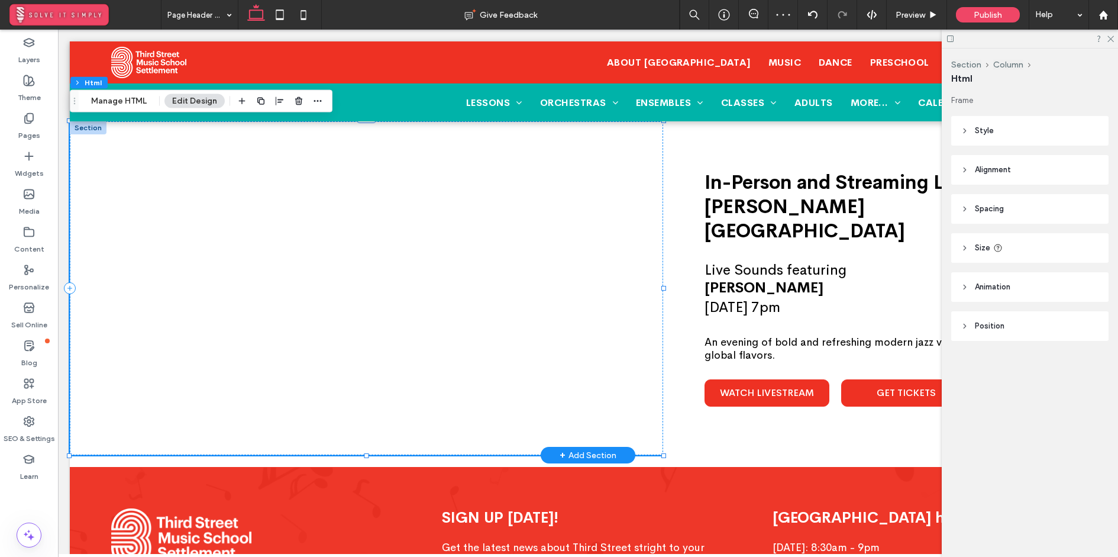
click at [96, 130] on div at bounding box center [88, 127] width 37 height 13
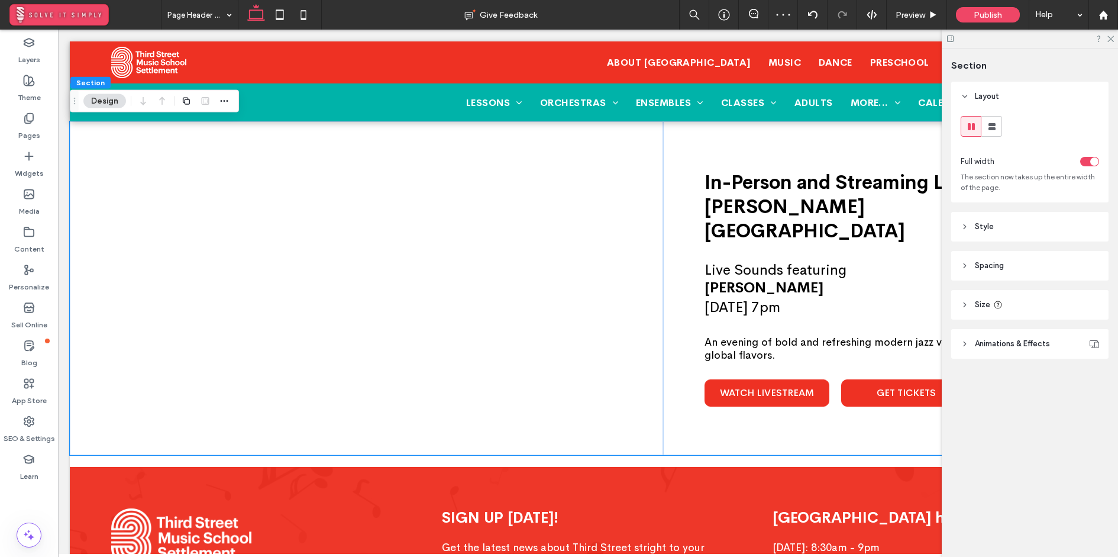
click at [226, 93] on div at bounding box center [224, 100] width 14 height 21
click at [222, 100] on icon "button" at bounding box center [223, 100] width 9 height 9
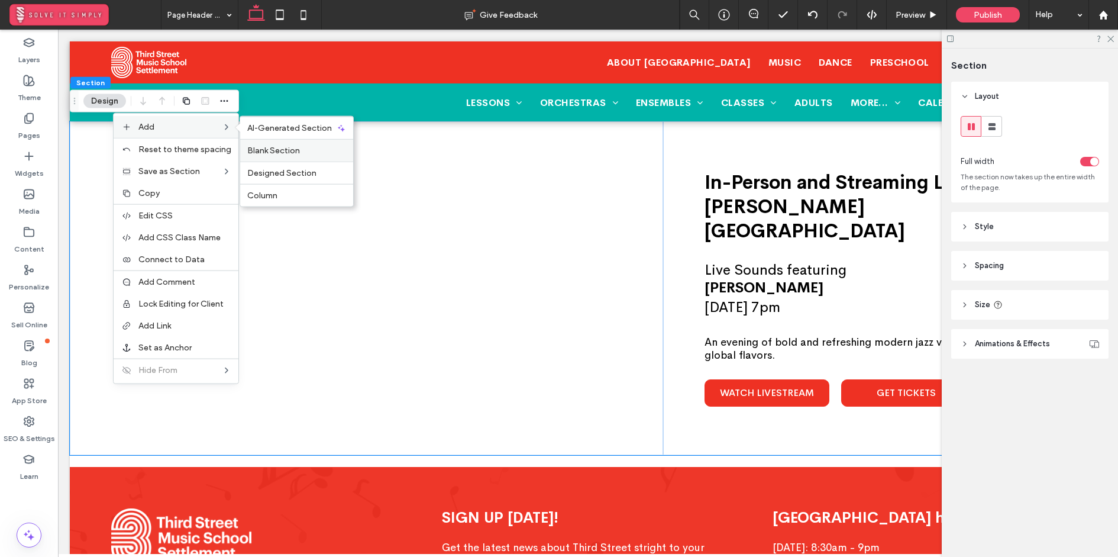
click at [310, 157] on div "Blank Section" at bounding box center [296, 150] width 113 height 22
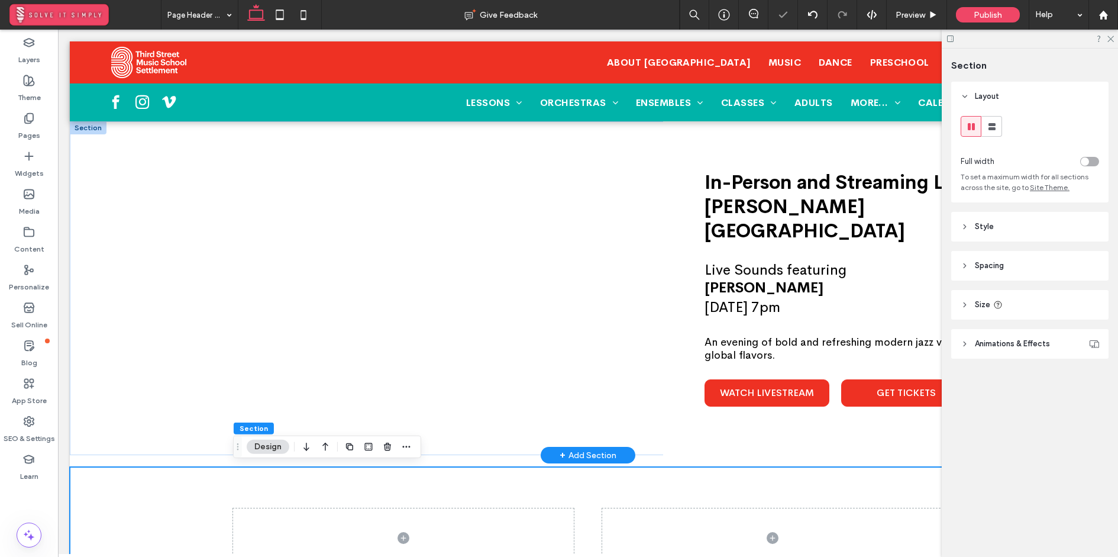
click at [93, 128] on div at bounding box center [88, 127] width 37 height 13
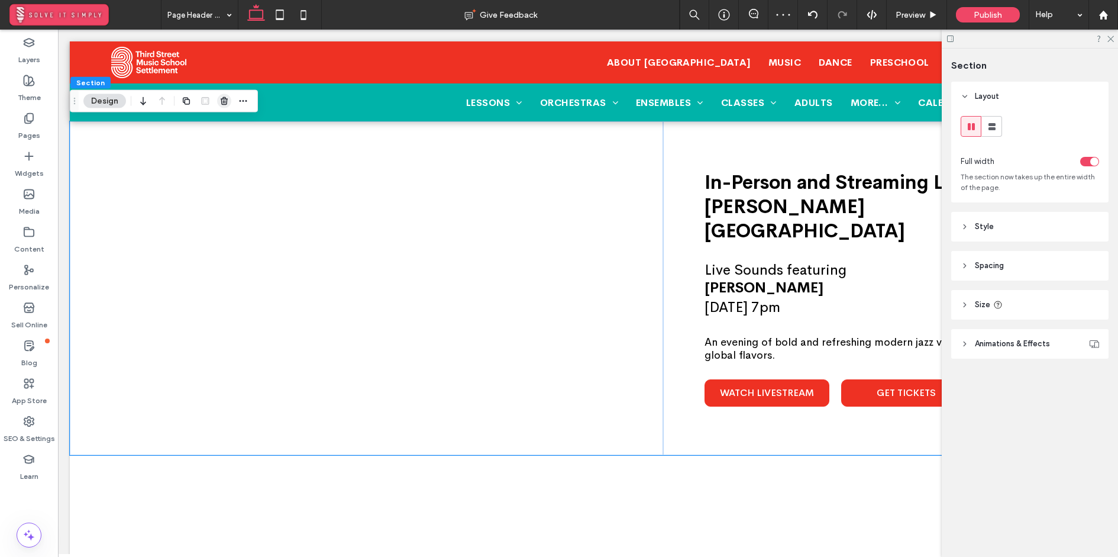
click at [224, 101] on use "button" at bounding box center [224, 101] width 7 height 8
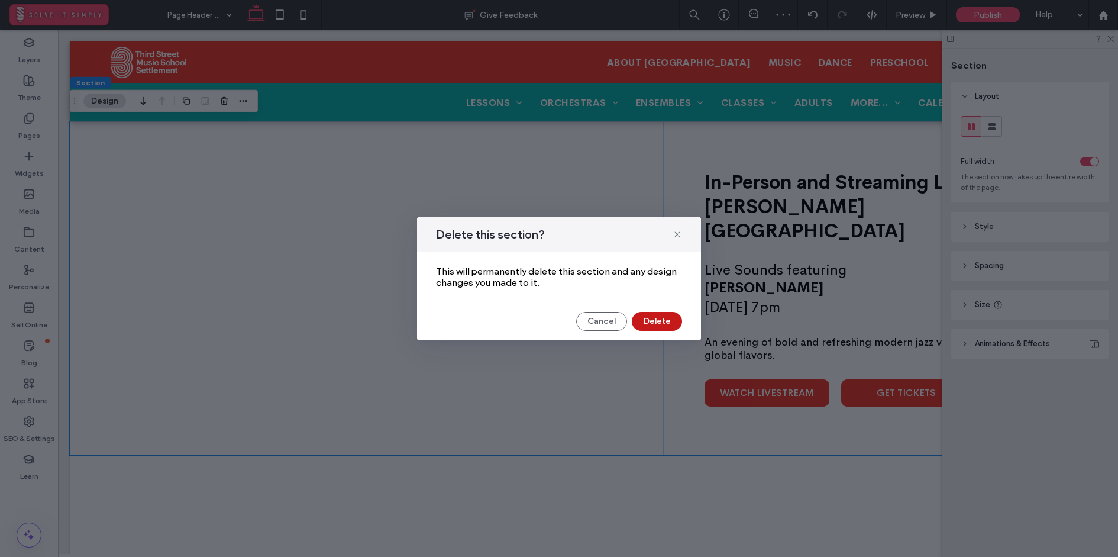
click at [654, 313] on button "Delete" at bounding box center [657, 321] width 50 height 19
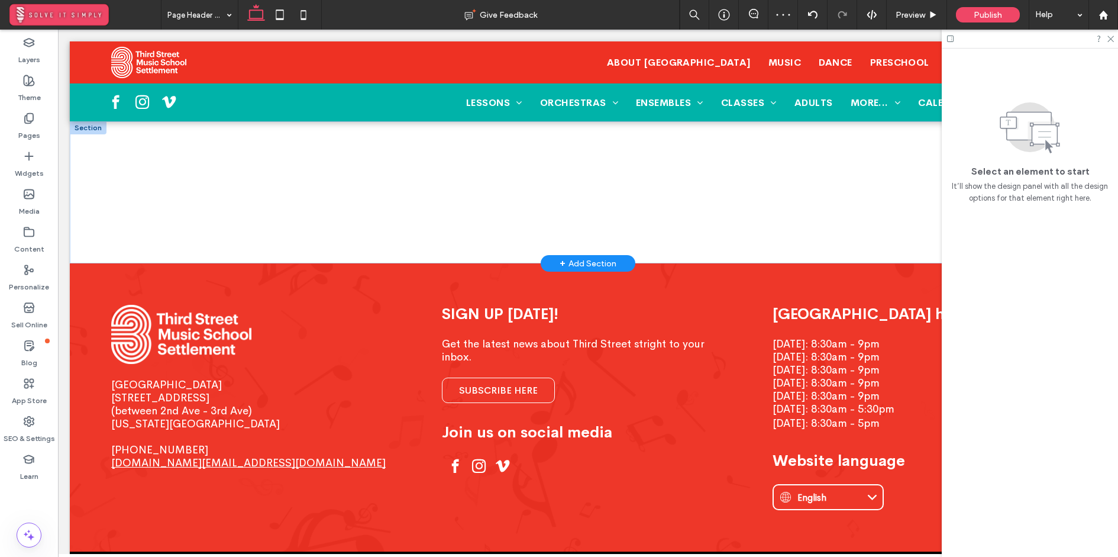
click at [93, 130] on div at bounding box center [88, 127] width 37 height 13
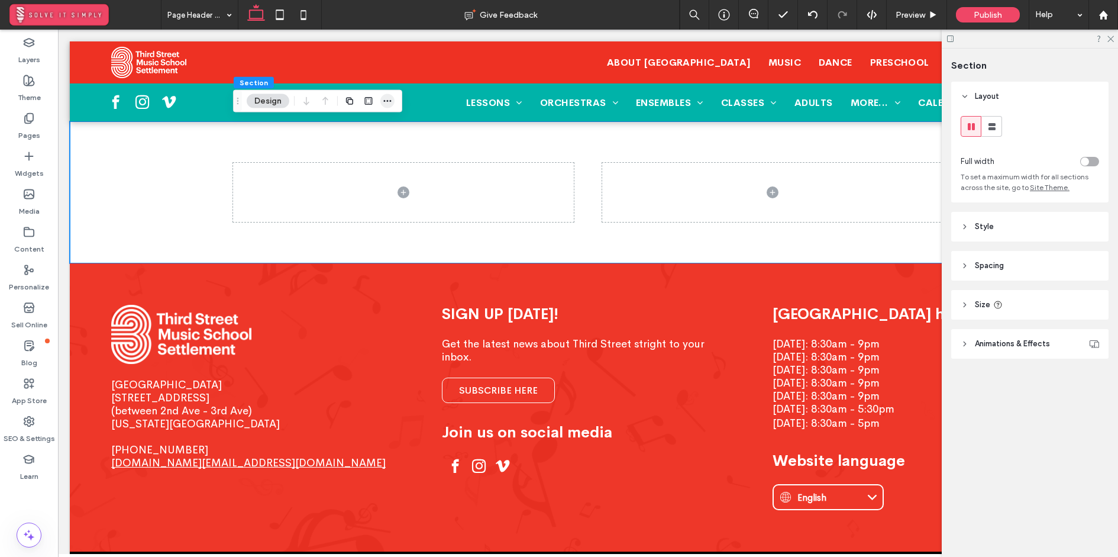
click at [387, 98] on icon "button" at bounding box center [387, 100] width 9 height 9
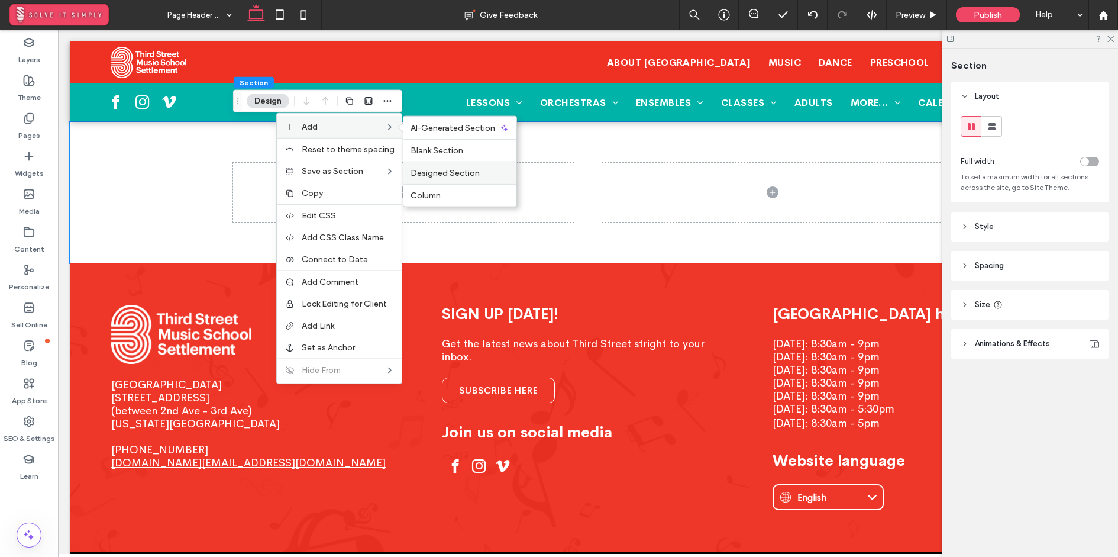
click at [468, 174] on span "Designed Section" at bounding box center [444, 173] width 69 height 10
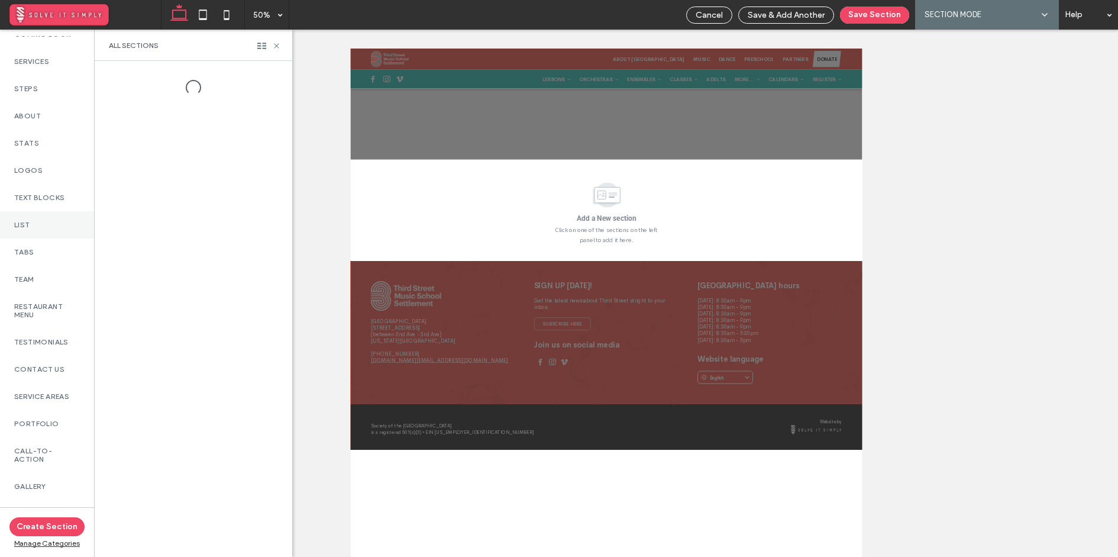
scroll to position [454, 0]
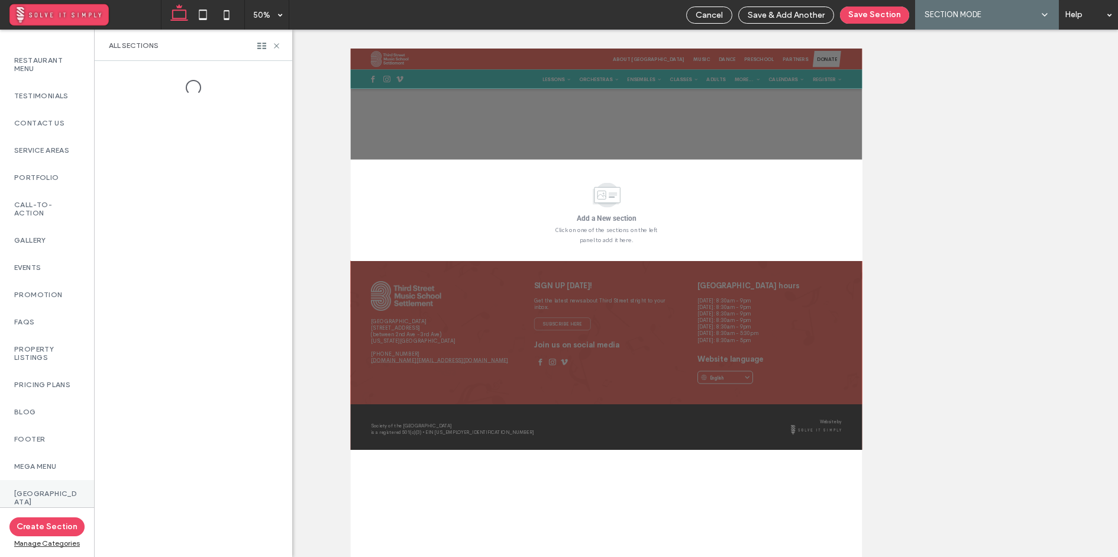
click at [51, 486] on div "[GEOGRAPHIC_DATA]" at bounding box center [47, 497] width 94 height 35
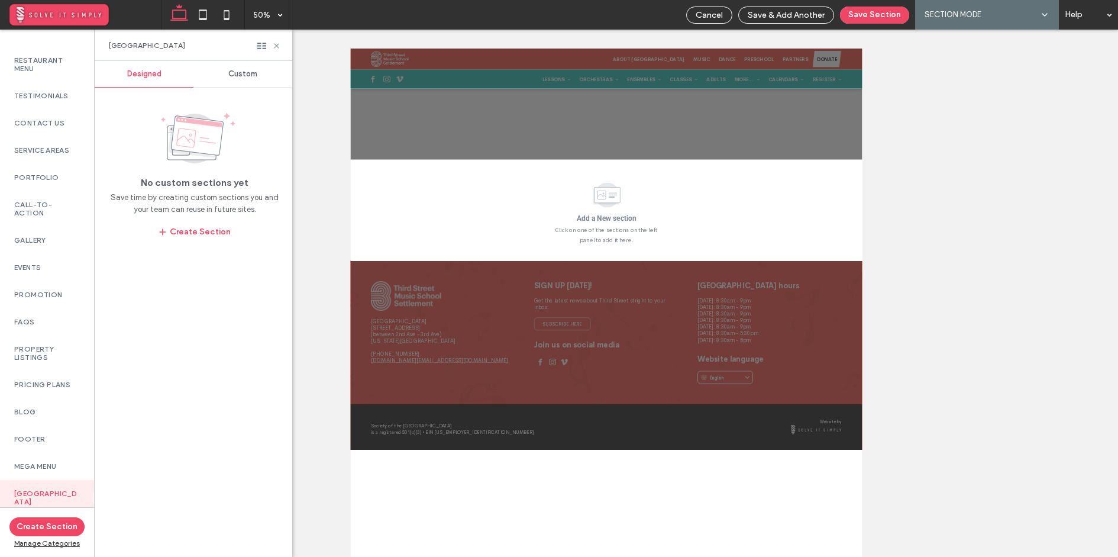
click at [243, 79] on div "Custom" at bounding box center [242, 74] width 99 height 26
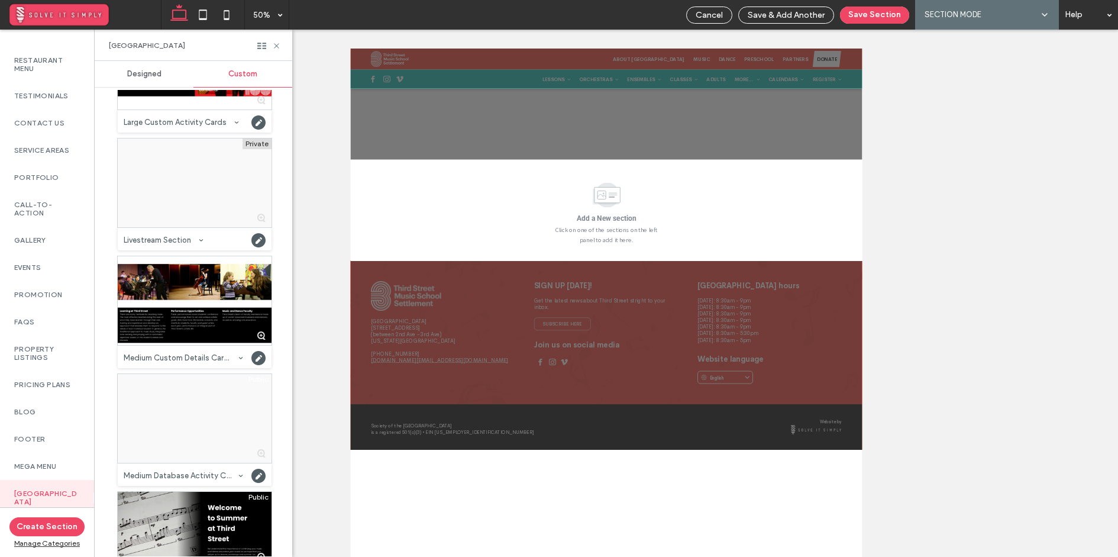
scroll to position [590, 0]
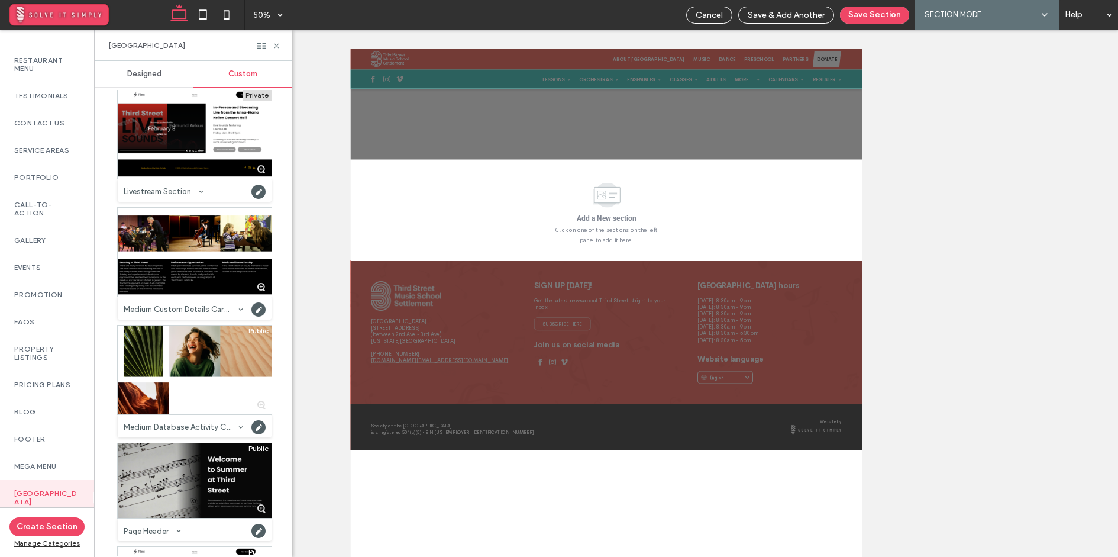
click at [203, 465] on div at bounding box center [195, 480] width 154 height 75
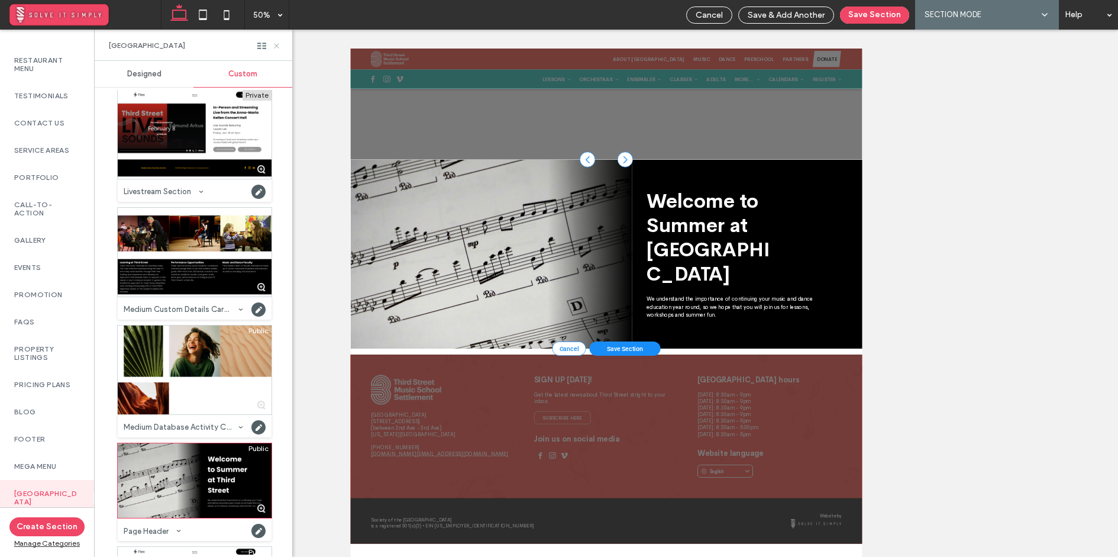
click at [277, 41] on icon at bounding box center [276, 45] width 9 height 9
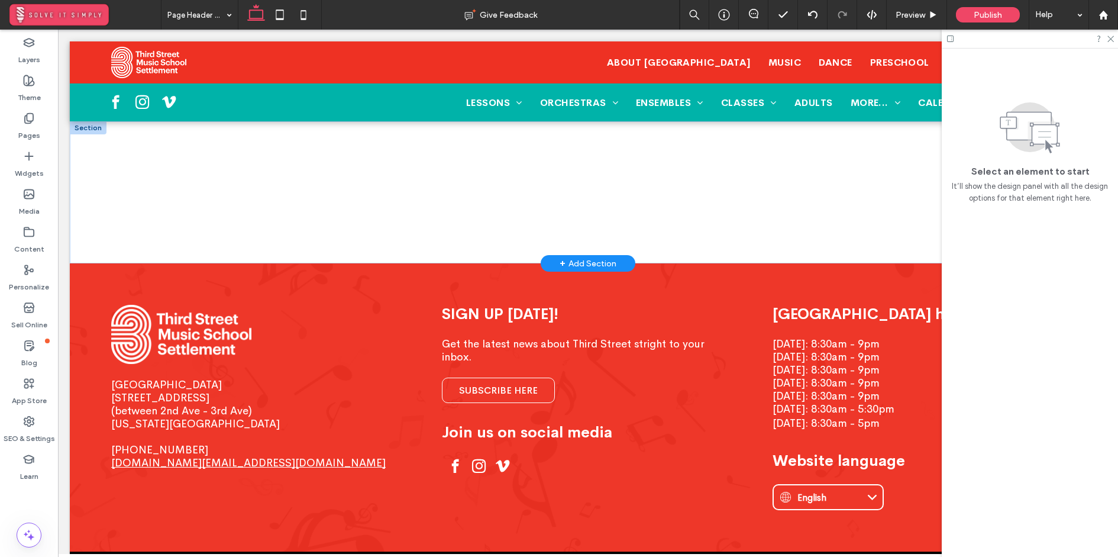
click at [92, 128] on div at bounding box center [88, 127] width 37 height 13
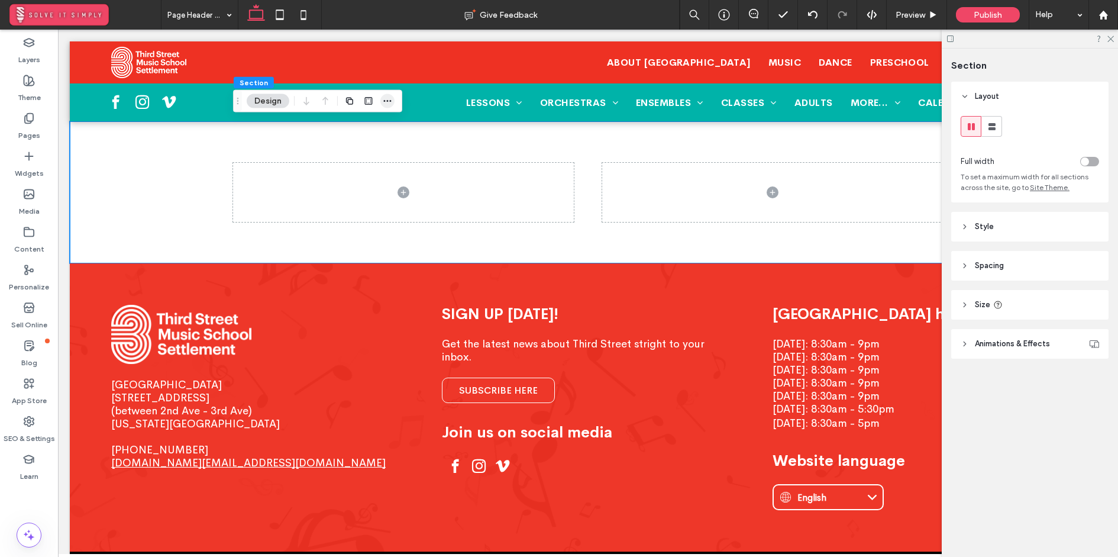
click at [393, 100] on span "button" at bounding box center [387, 101] width 14 height 14
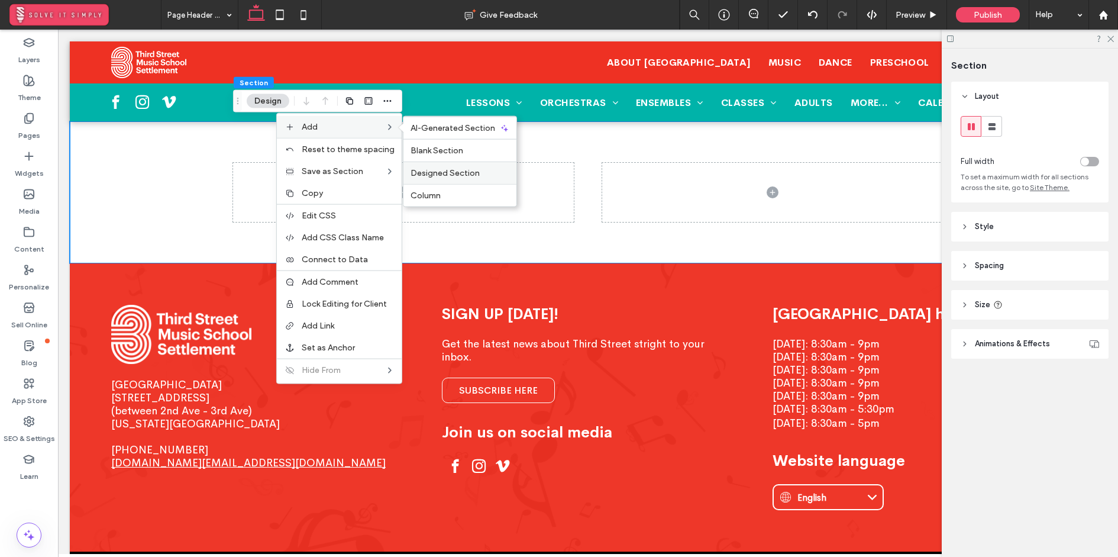
click at [455, 169] on span "Designed Section" at bounding box center [444, 173] width 69 height 10
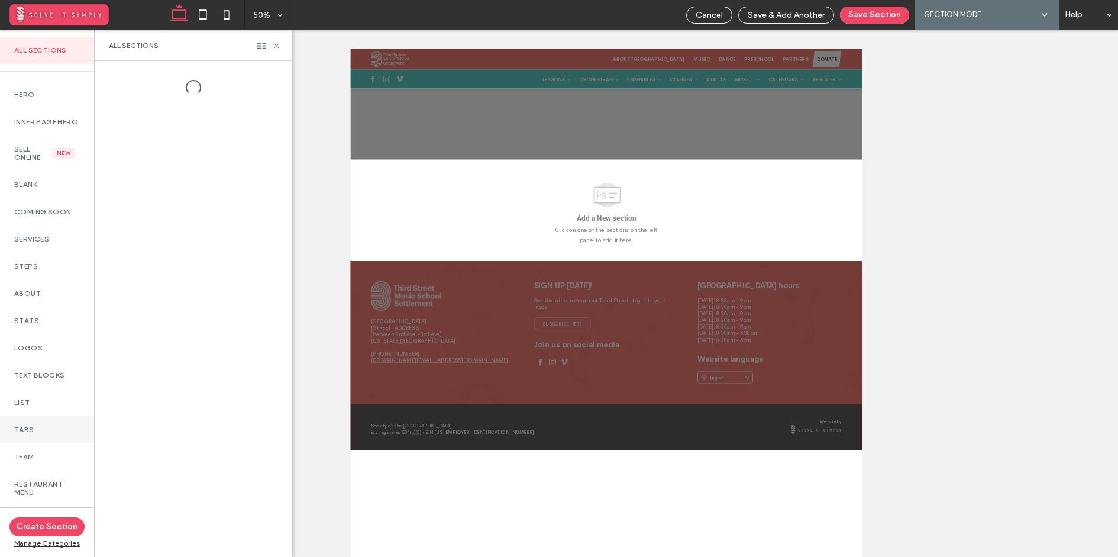
scroll to position [454, 0]
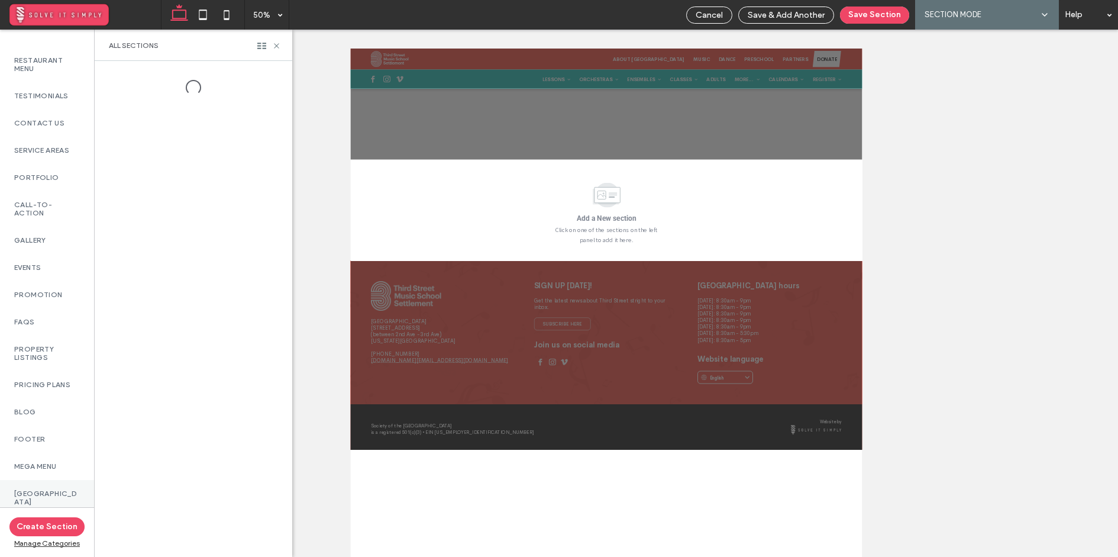
click at [62, 491] on label "[GEOGRAPHIC_DATA]" at bounding box center [47, 497] width 66 height 17
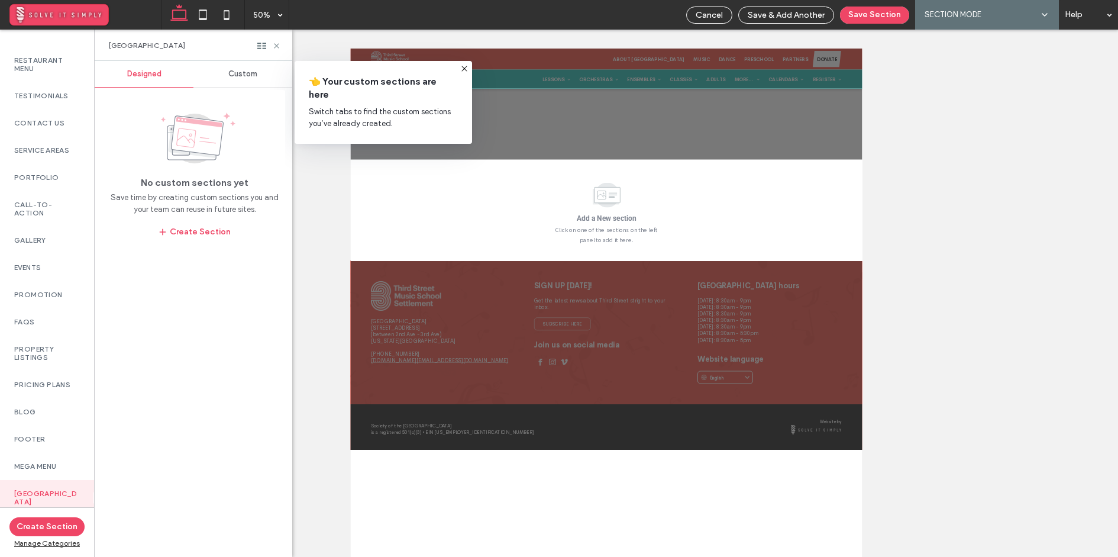
click at [251, 75] on span "Custom" at bounding box center [242, 73] width 29 height 9
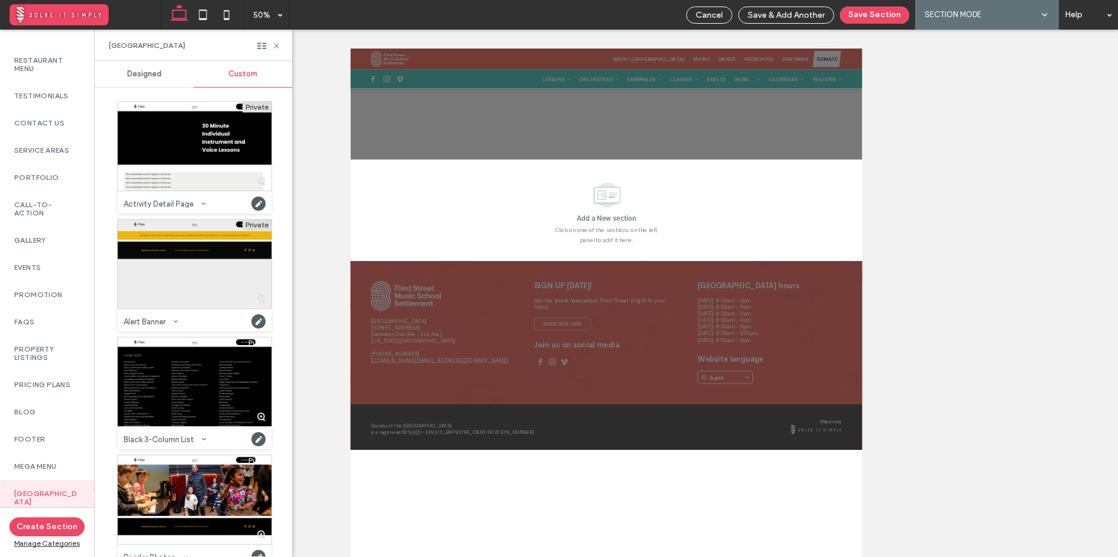
scroll to position [700, 0]
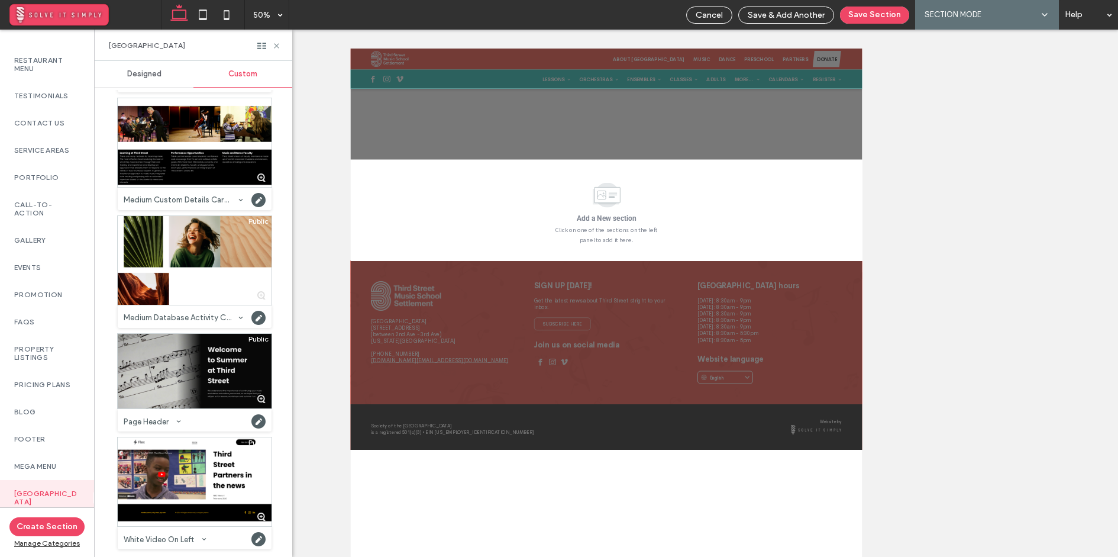
click at [187, 370] on div at bounding box center [195, 371] width 154 height 75
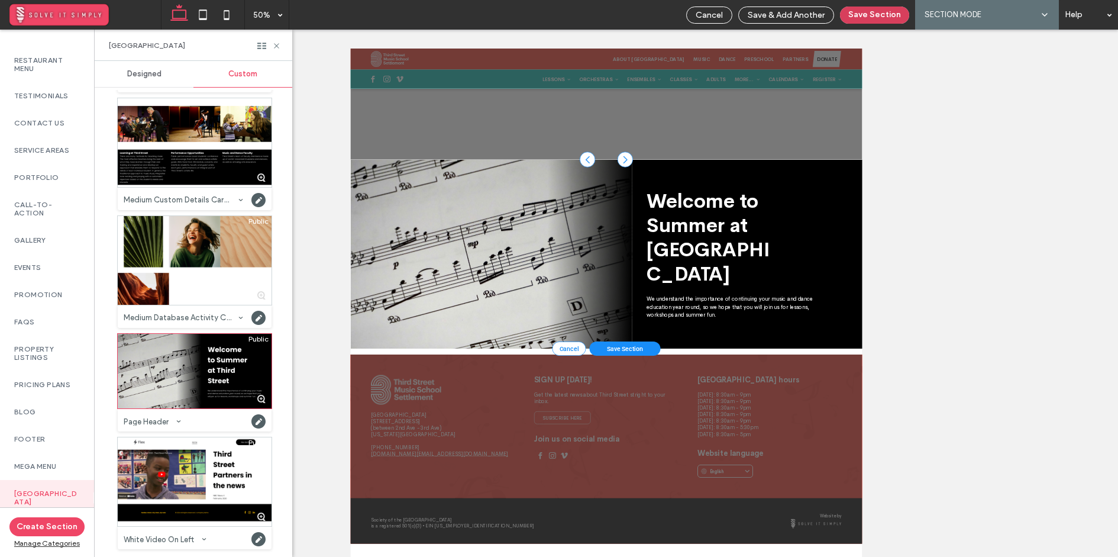
click at [882, 16] on button "Save Section" at bounding box center [874, 15] width 69 height 17
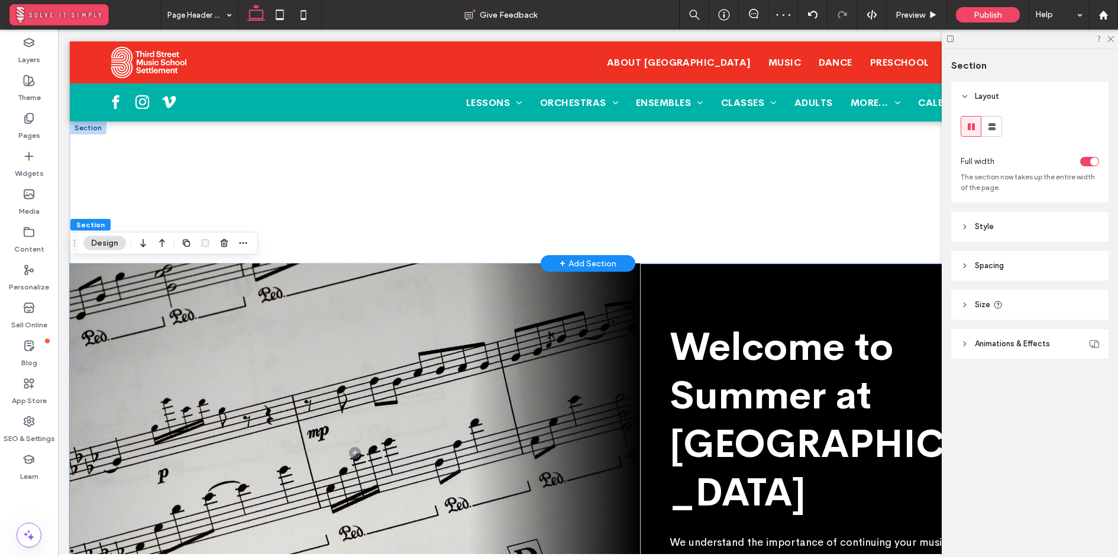
click at [92, 124] on div at bounding box center [88, 127] width 37 height 13
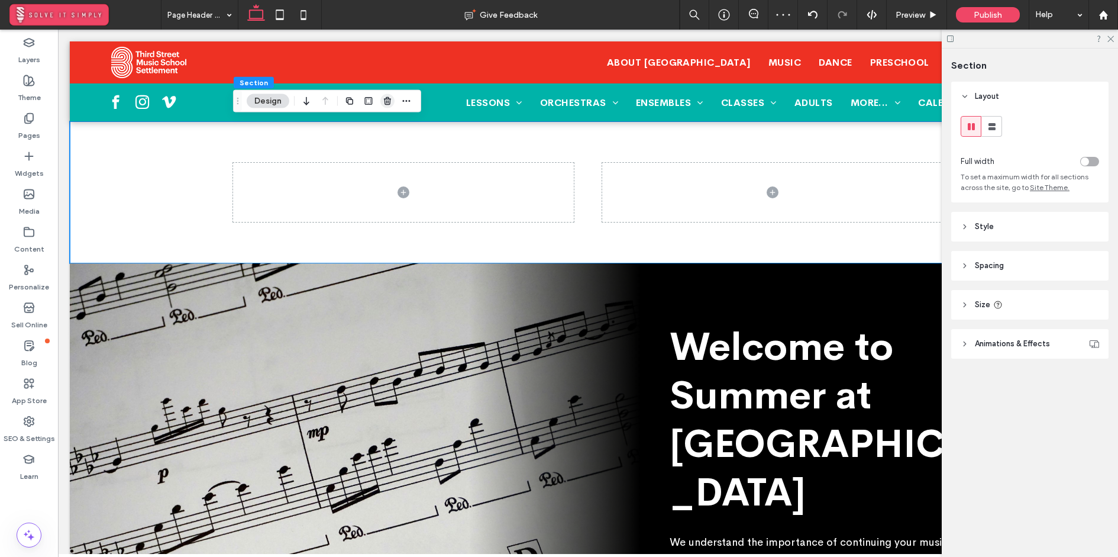
click at [392, 99] on icon "button" at bounding box center [387, 100] width 9 height 9
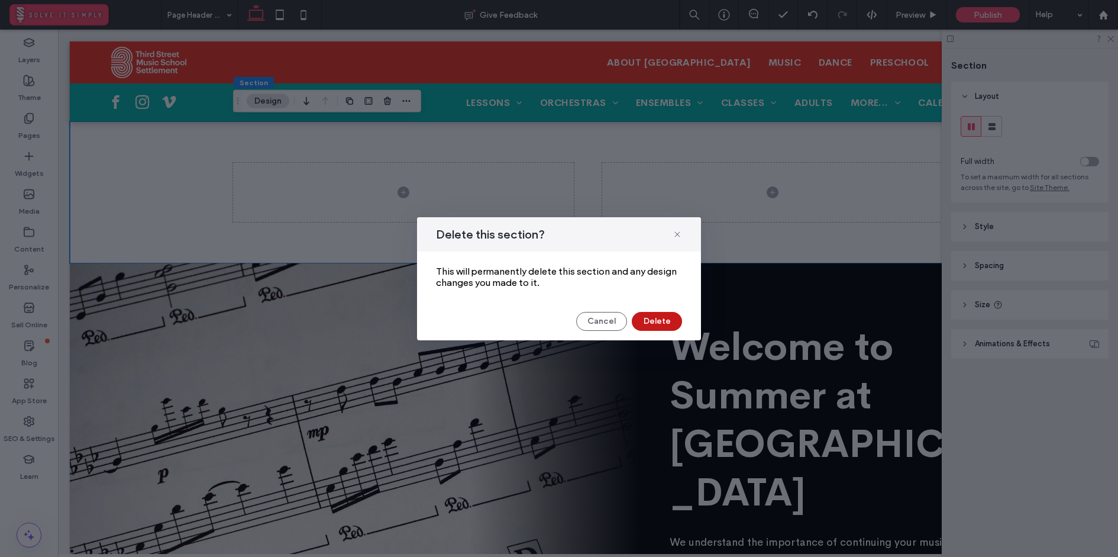
click at [658, 326] on button "Delete" at bounding box center [657, 321] width 50 height 19
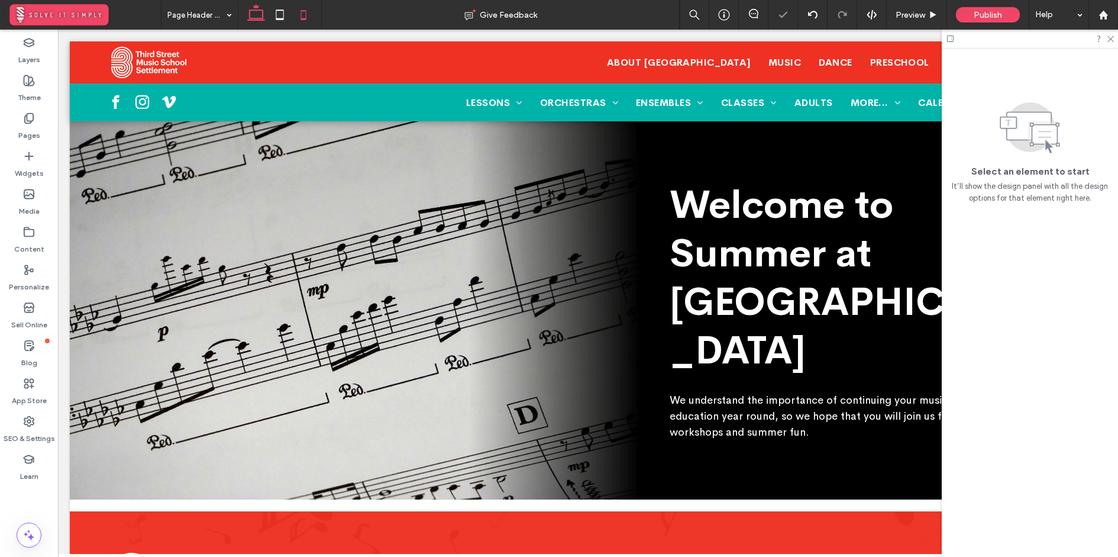
click at [302, 7] on icon at bounding box center [304, 15] width 24 height 24
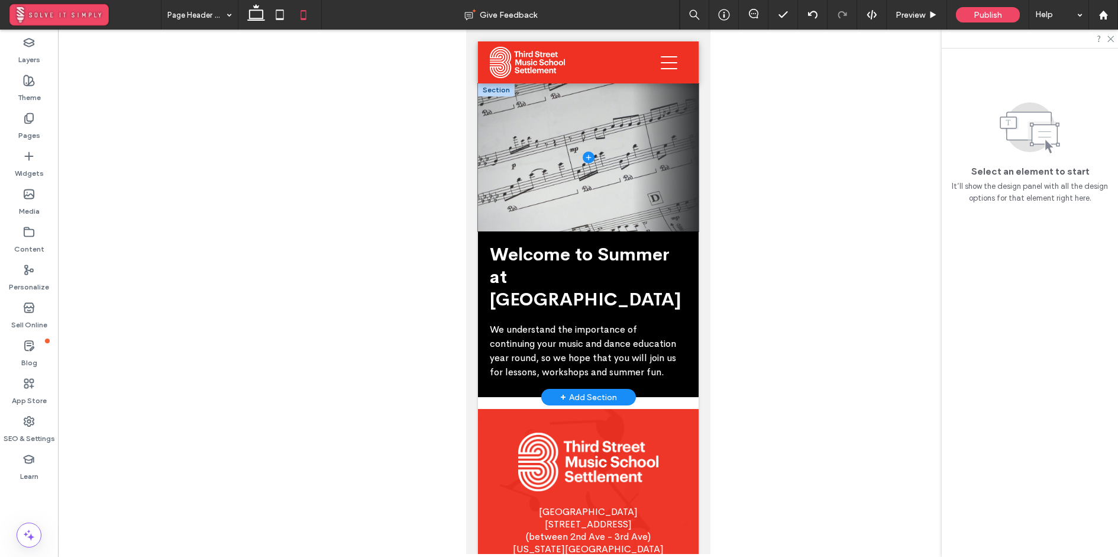
click at [530, 125] on span at bounding box center [587, 157] width 221 height 148
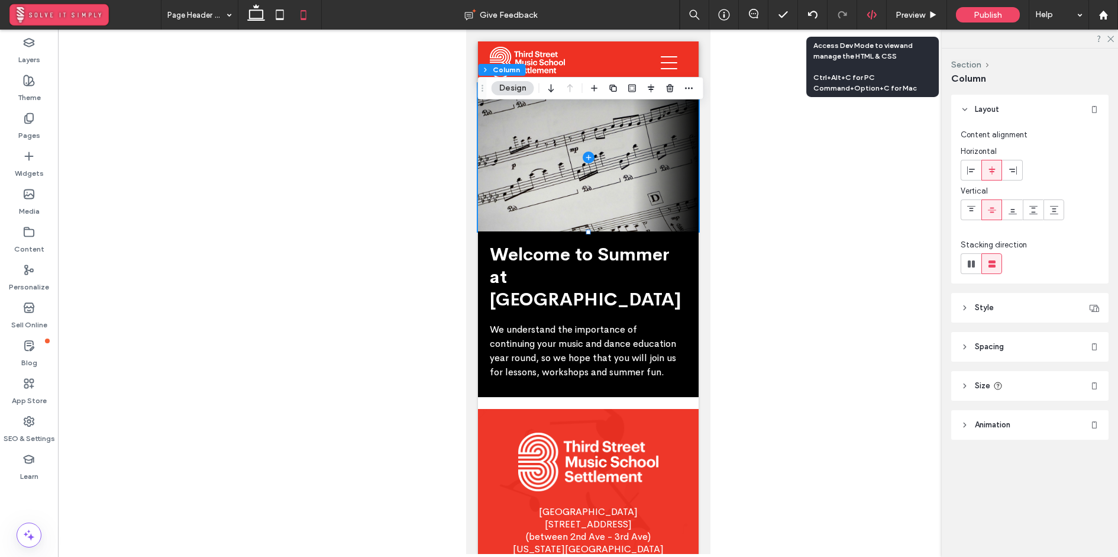
click at [867, 13] on icon at bounding box center [871, 14] width 11 height 11
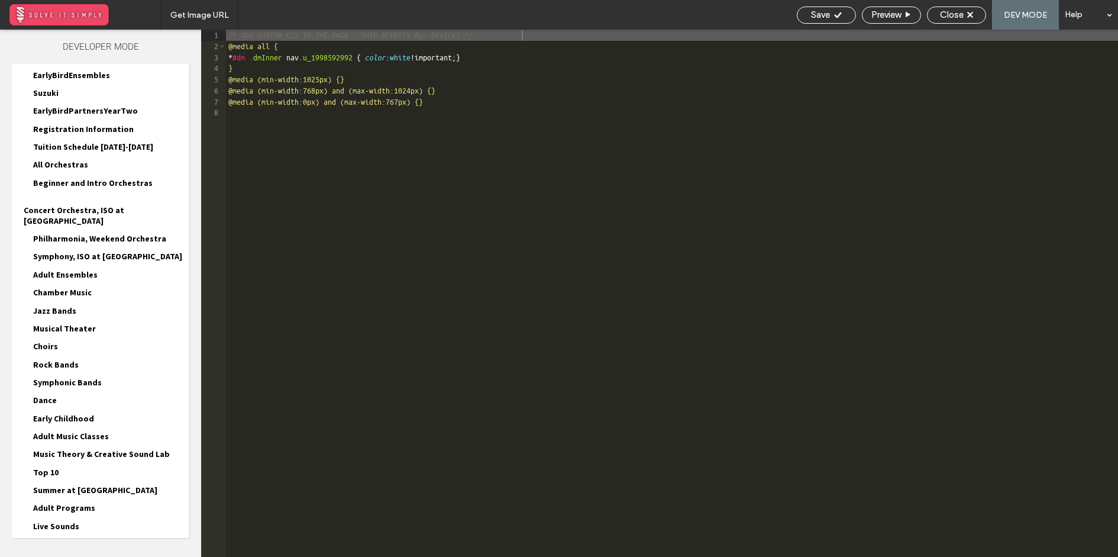
scroll to position [1059, 0]
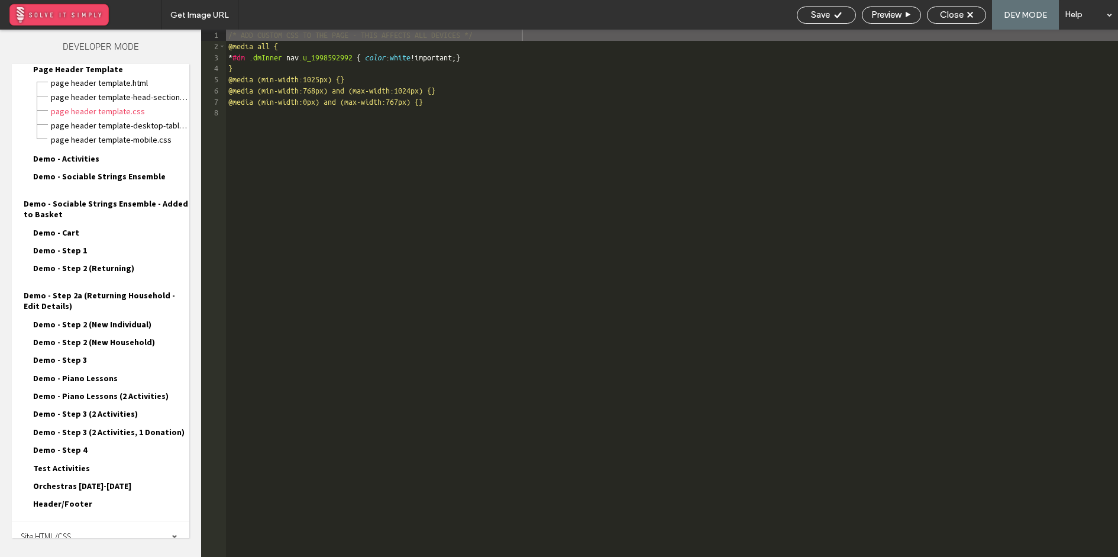
scroll to position [1164, 0]
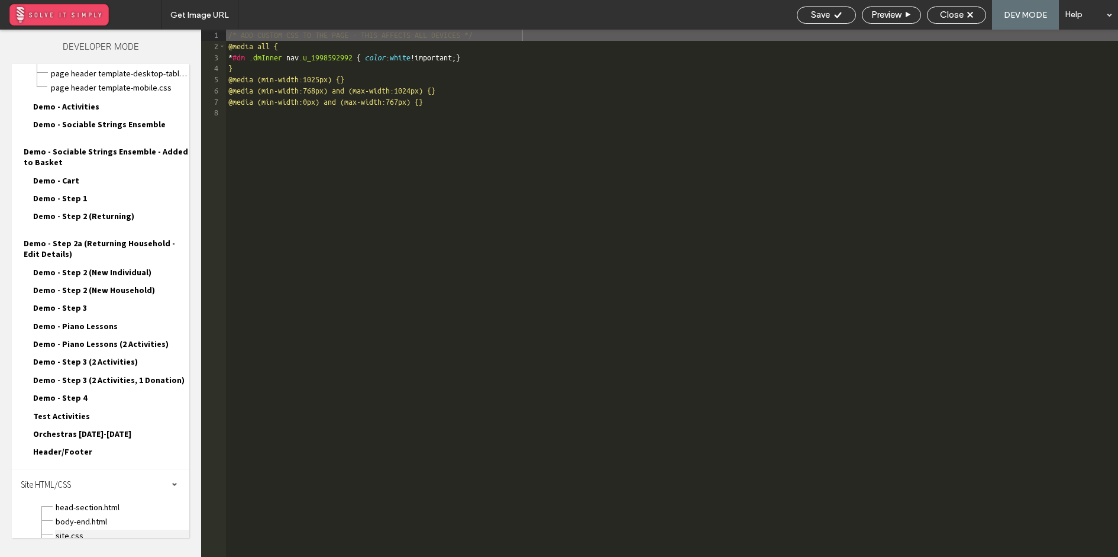
click at [65, 529] on span "site.css" at bounding box center [122, 535] width 134 height 12
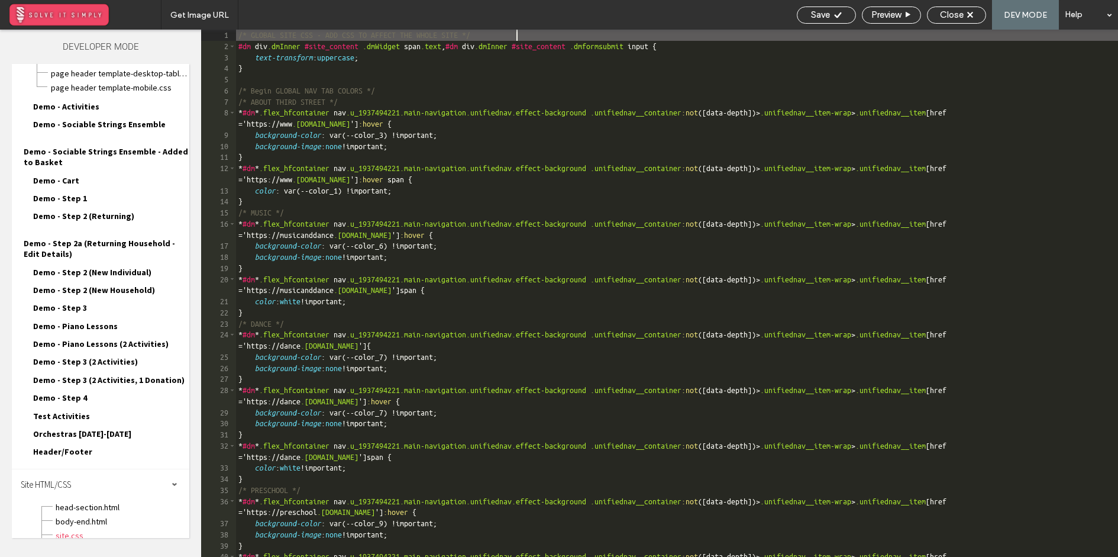
scroll to position [1369, 0]
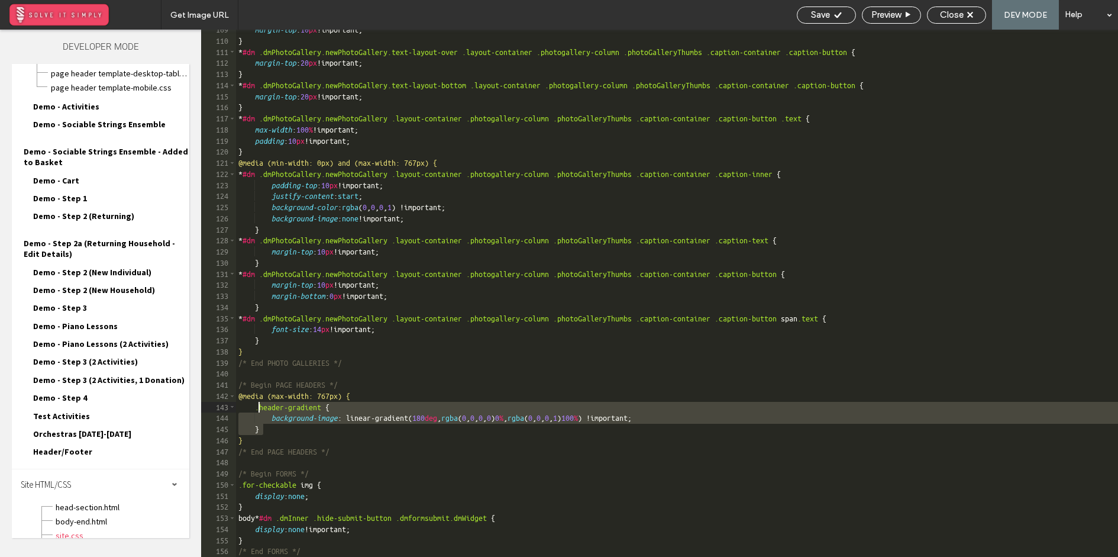
drag, startPoint x: 271, startPoint y: 431, endPoint x: 260, endPoint y: 412, distance: 22.0
click at [260, 412] on div "margin-top : 10 px !important; } * #dm .dmPhotoGallery.newPhotoGallery.text-lay…" at bounding box center [677, 298] width 882 height 549
click at [270, 426] on div "margin-top : 10 px !important; } * #dm .dmPhotoGallery.newPhotoGallery.text-lay…" at bounding box center [677, 298] width 882 height 549
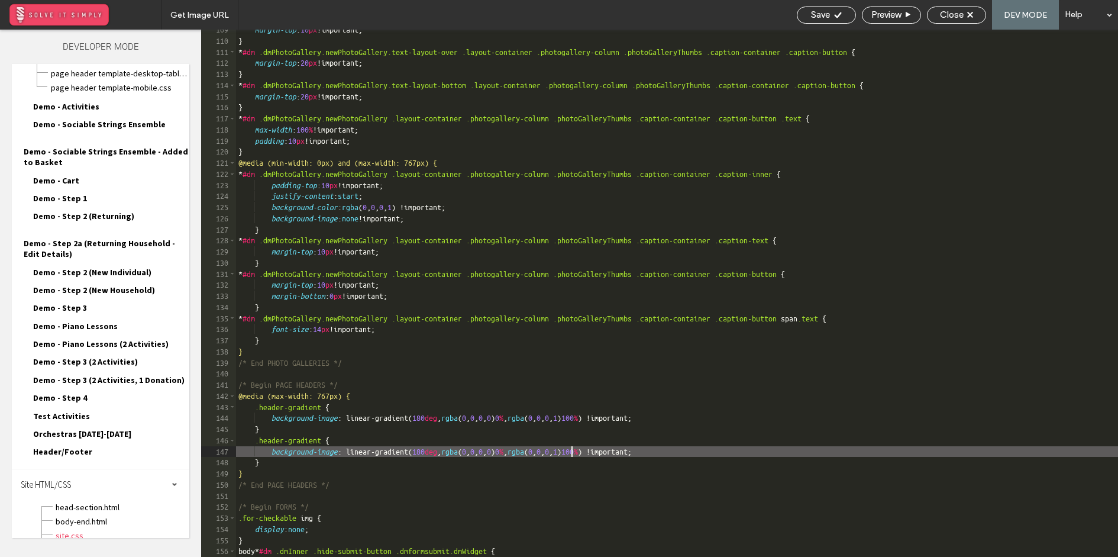
click at [570, 454] on div "margin-top : 10 px !important; } * #dm .dmPhotoGallery.newPhotoGallery.text-lay…" at bounding box center [677, 298] width 882 height 549
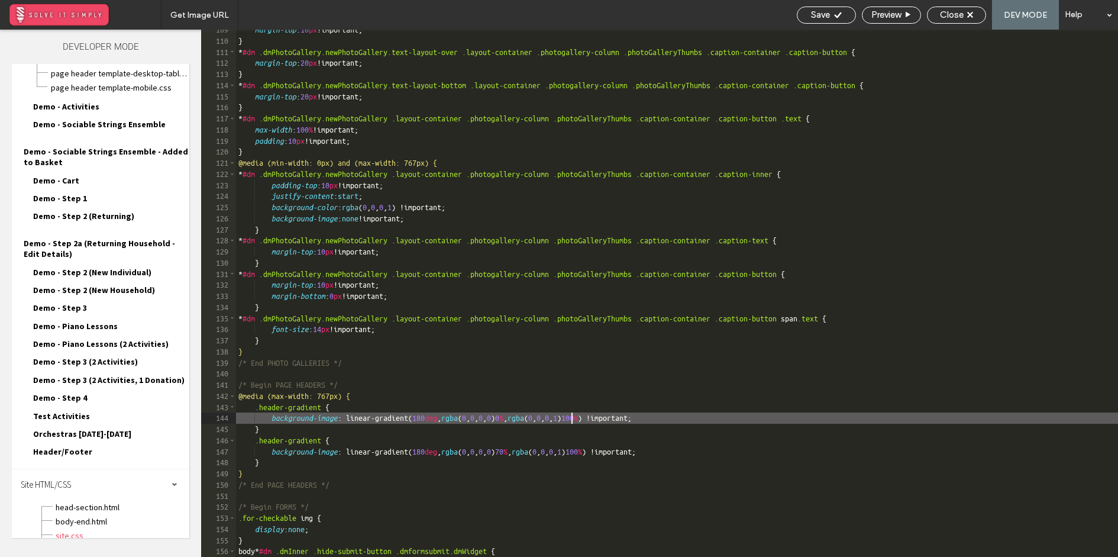
click at [571, 420] on div "margin-top : 10 px !important; } * #dm .dmPhotoGallery.newPhotoGallery.text-lay…" at bounding box center [677, 298] width 882 height 549
click at [358, 454] on div "margin-top : 10 px !important; } * #dm .dmPhotoGallery.newPhotoGallery.text-lay…" at bounding box center [677, 298] width 882 height 549
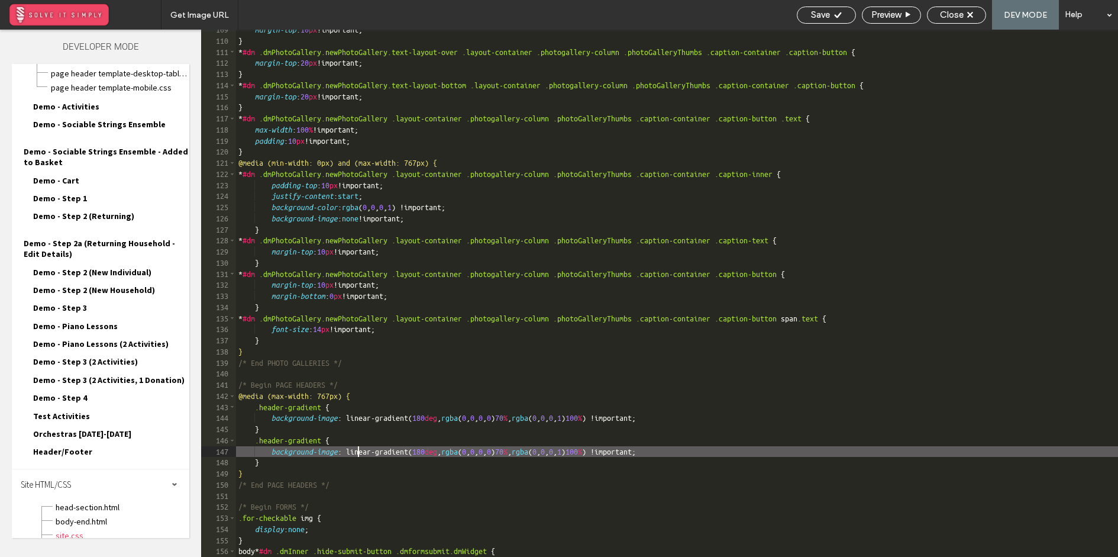
click at [335, 436] on div "margin-top : 10 px !important; } * #dm .dmPhotoGallery.newPhotoGallery.text-lay…" at bounding box center [677, 298] width 882 height 549
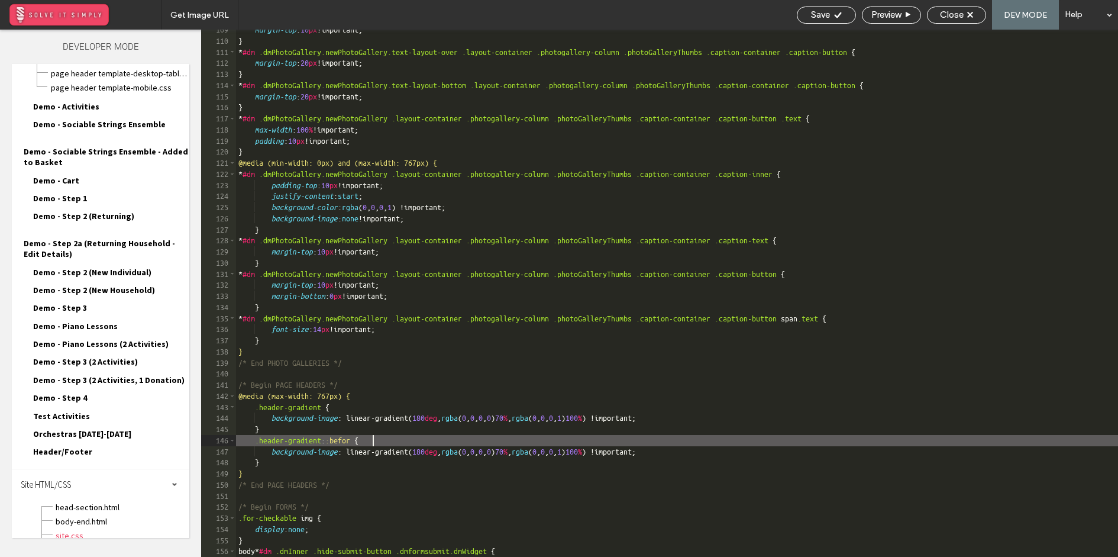
type textarea "**"
click at [829, 18] on div "Save" at bounding box center [826, 14] width 58 height 11
click at [830, 15] on div "Save" at bounding box center [826, 14] width 58 height 11
click at [969, 18] on div "Close" at bounding box center [956, 14] width 58 height 11
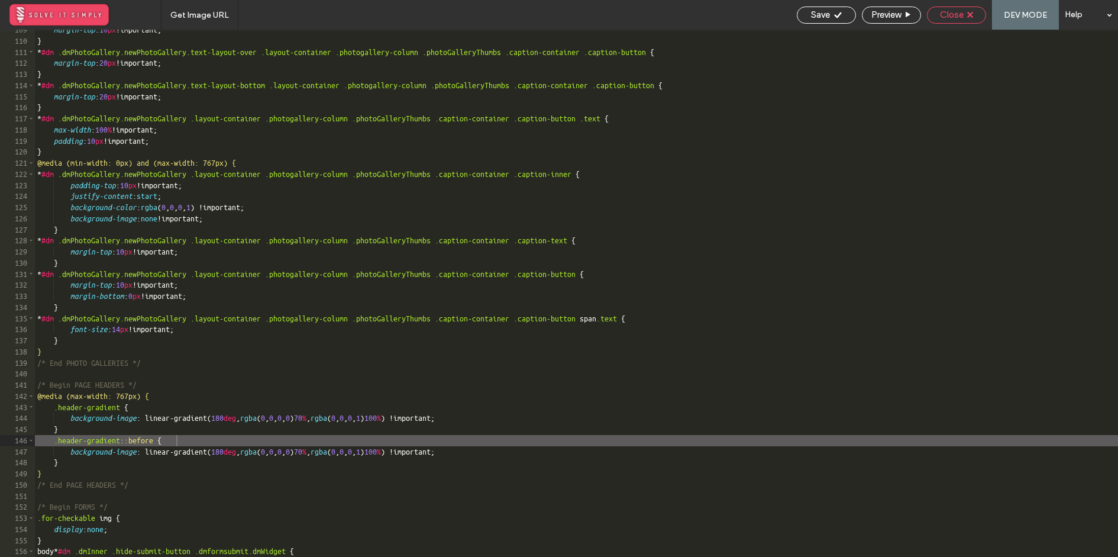
scroll to position [1134, 0]
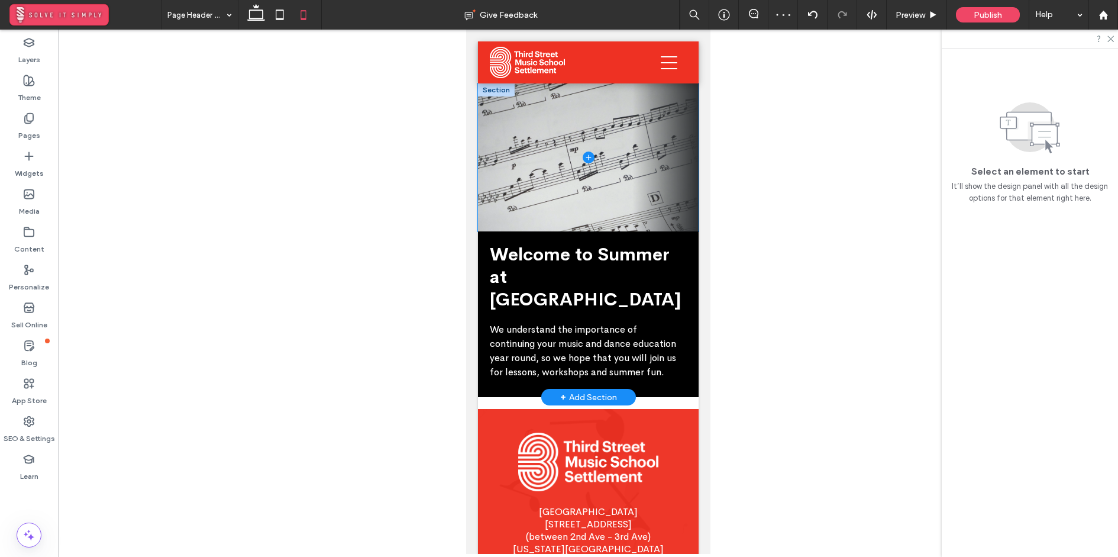
click at [532, 164] on span at bounding box center [587, 157] width 221 height 148
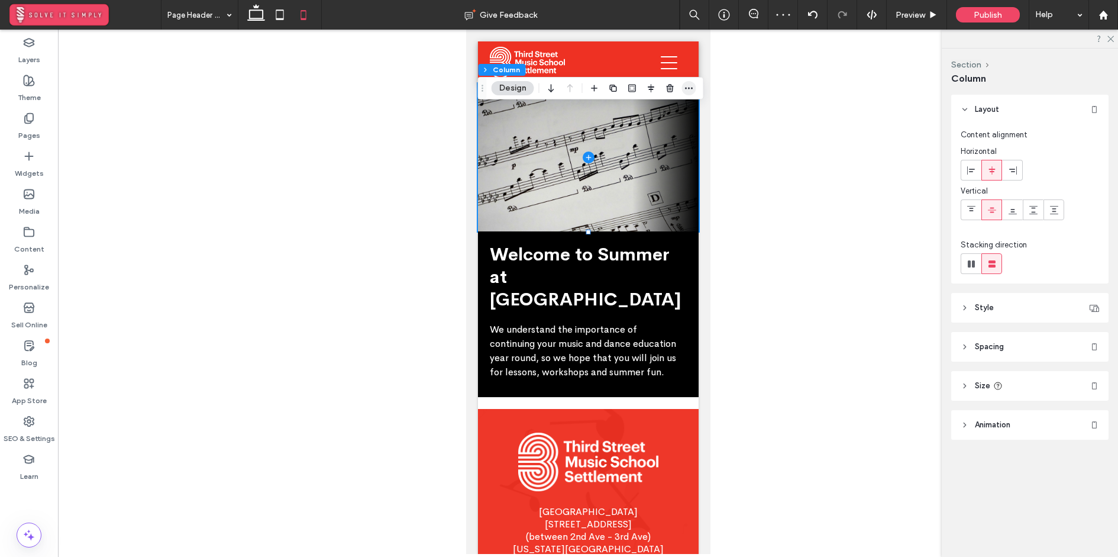
click at [684, 88] on icon "button" at bounding box center [688, 87] width 9 height 9
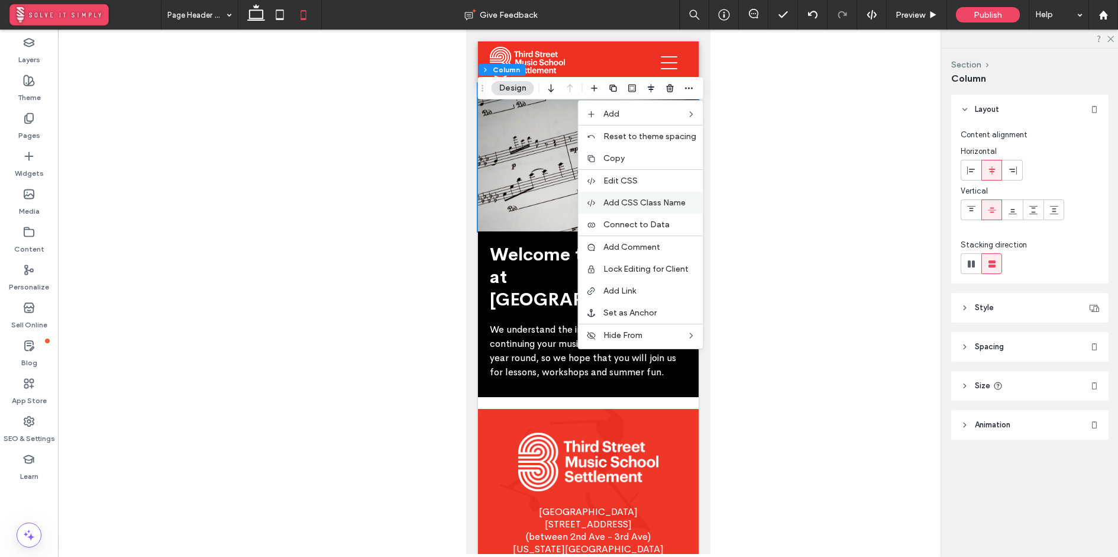
click at [657, 199] on span "Add CSS Class Name" at bounding box center [644, 203] width 82 height 10
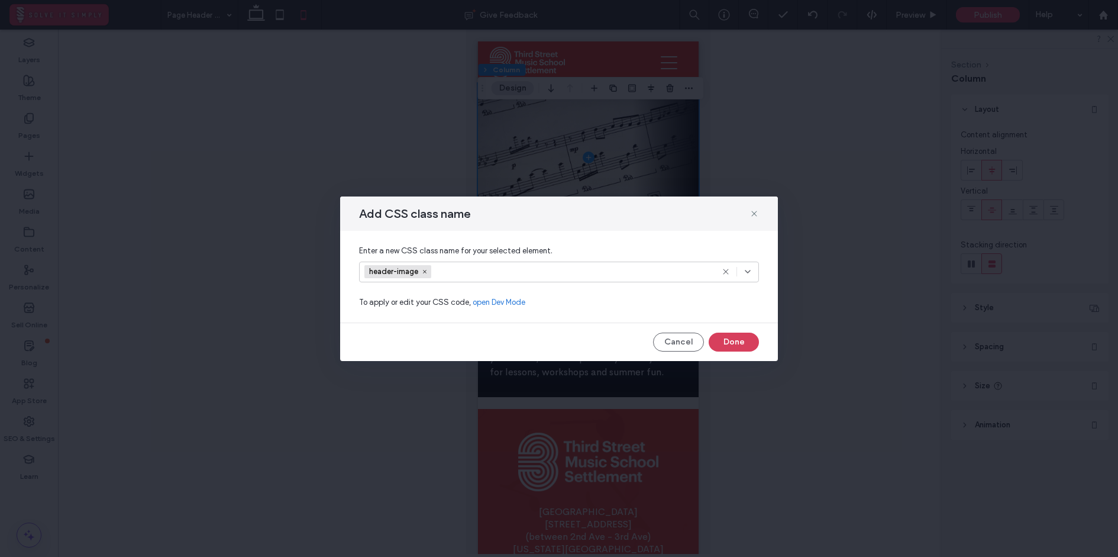
click at [738, 345] on button "Done" at bounding box center [734, 341] width 50 height 19
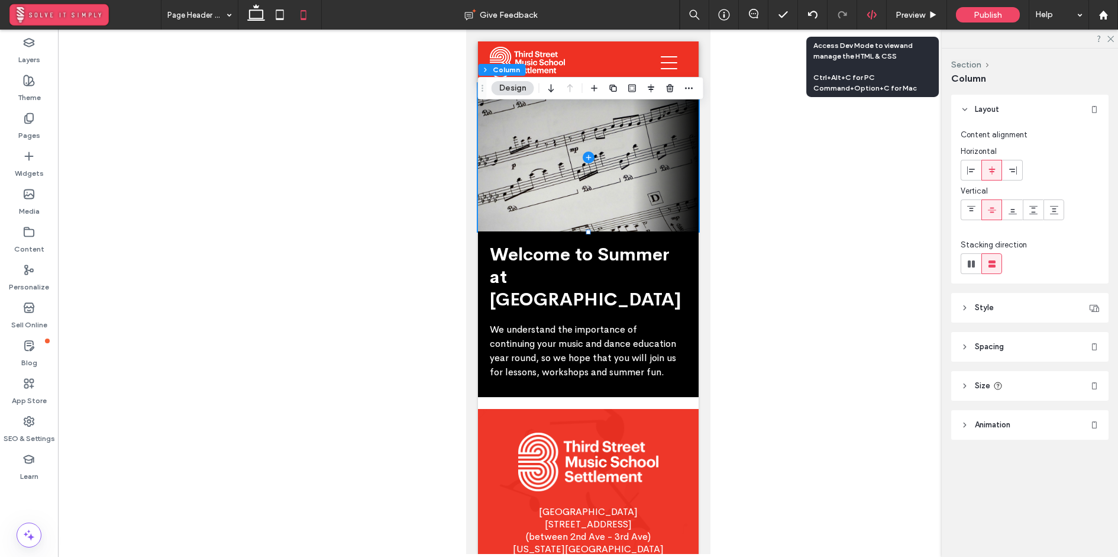
click at [876, 20] on div at bounding box center [872, 15] width 30 height 30
click at [869, 18] on icon at bounding box center [871, 14] width 11 height 11
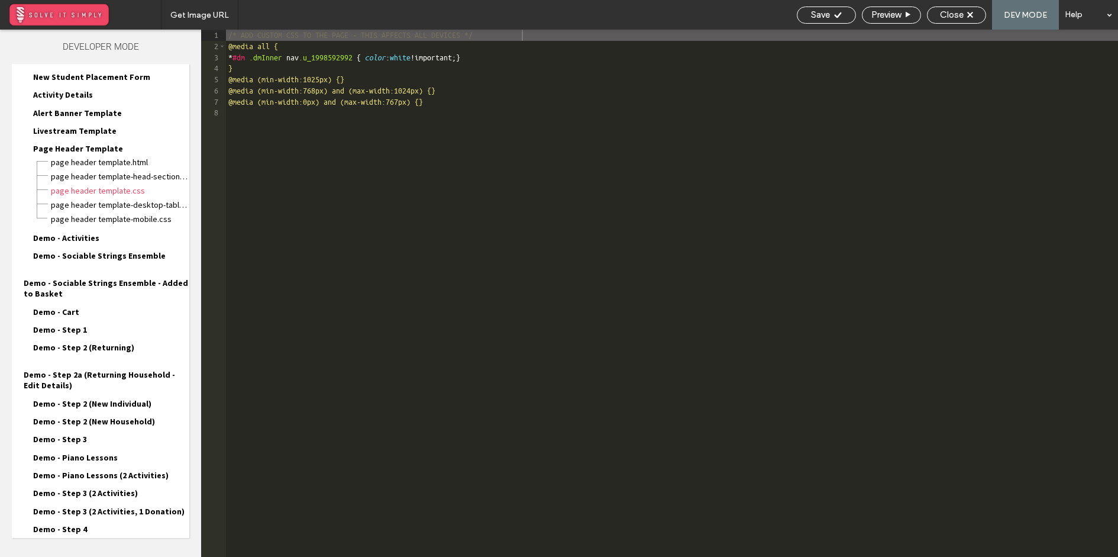
scroll to position [1059, 0]
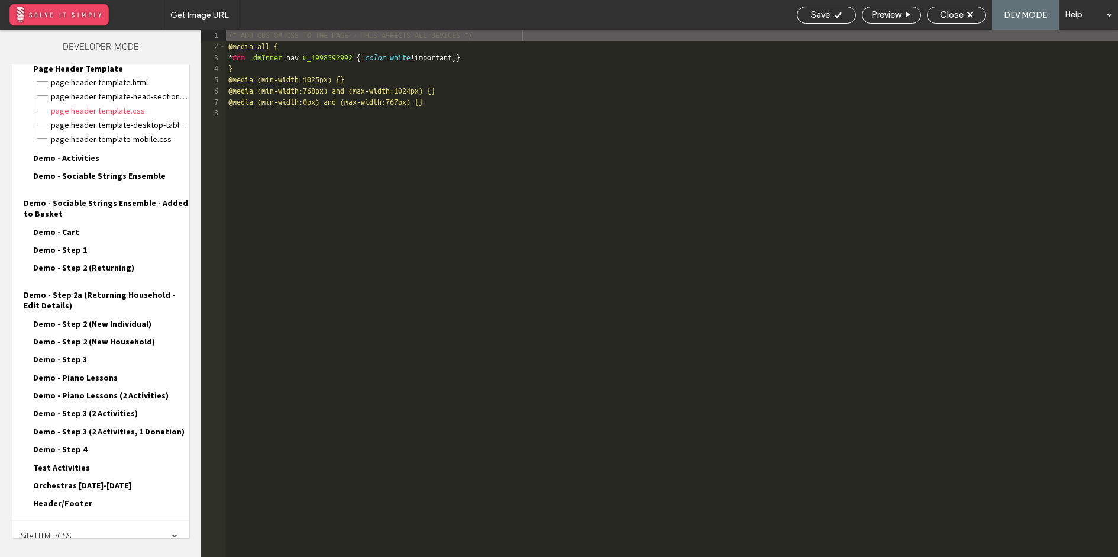
scroll to position [1164, 0]
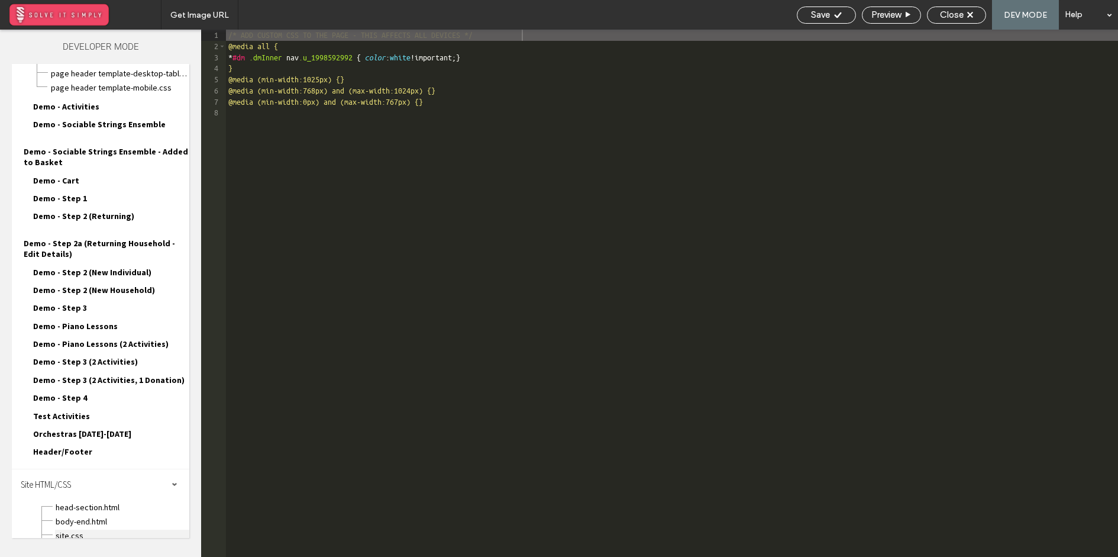
click at [89, 529] on span "site.css" at bounding box center [122, 535] width 134 height 12
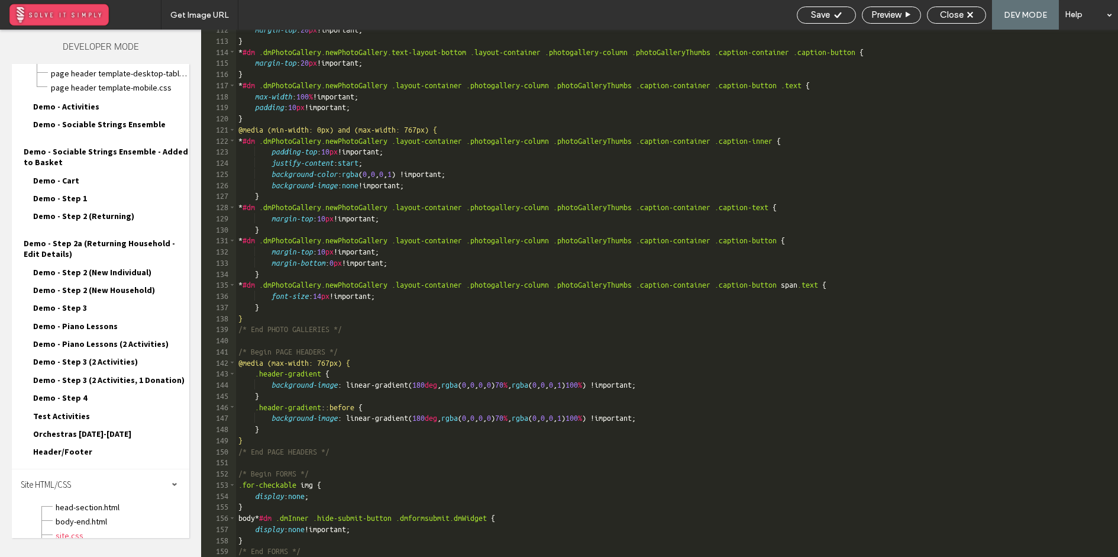
scroll to position [1402, 0]
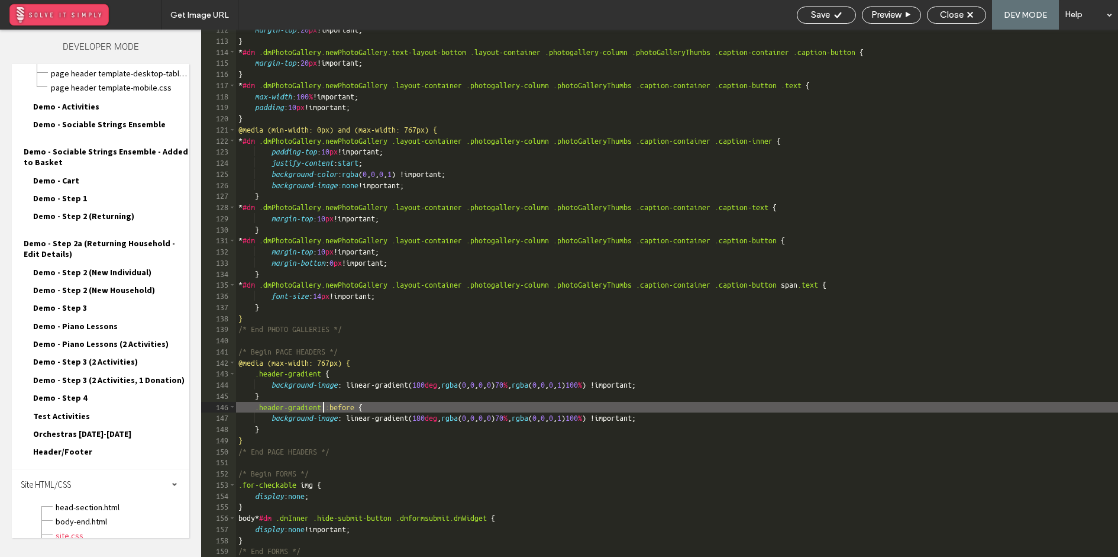
click at [321, 408] on div "margin-top : 20 px !important; } * #dm .dmPhotoGallery.newPhotoGallery.text-lay…" at bounding box center [677, 298] width 882 height 549
type textarea "**"
click at [816, 14] on span "Save" at bounding box center [820, 14] width 19 height 11
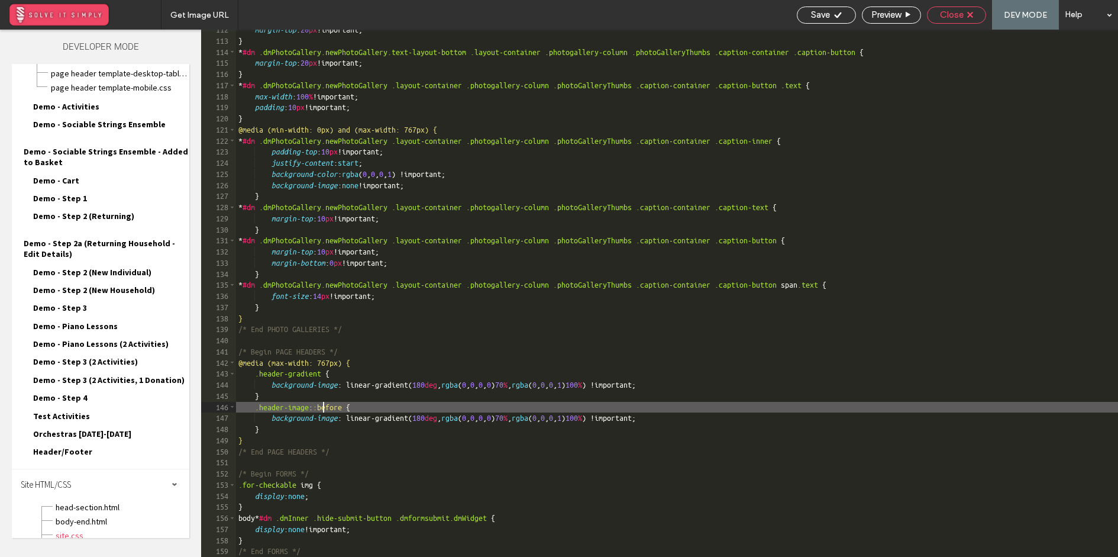
click at [951, 14] on span "Close" at bounding box center [952, 14] width 24 height 11
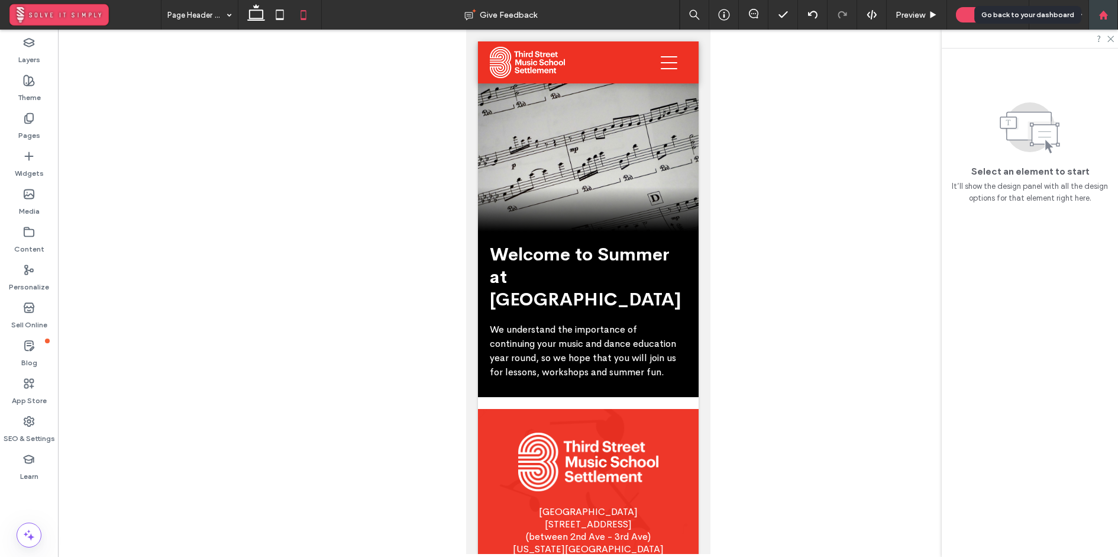
click at [1113, 14] on div at bounding box center [1103, 15] width 28 height 10
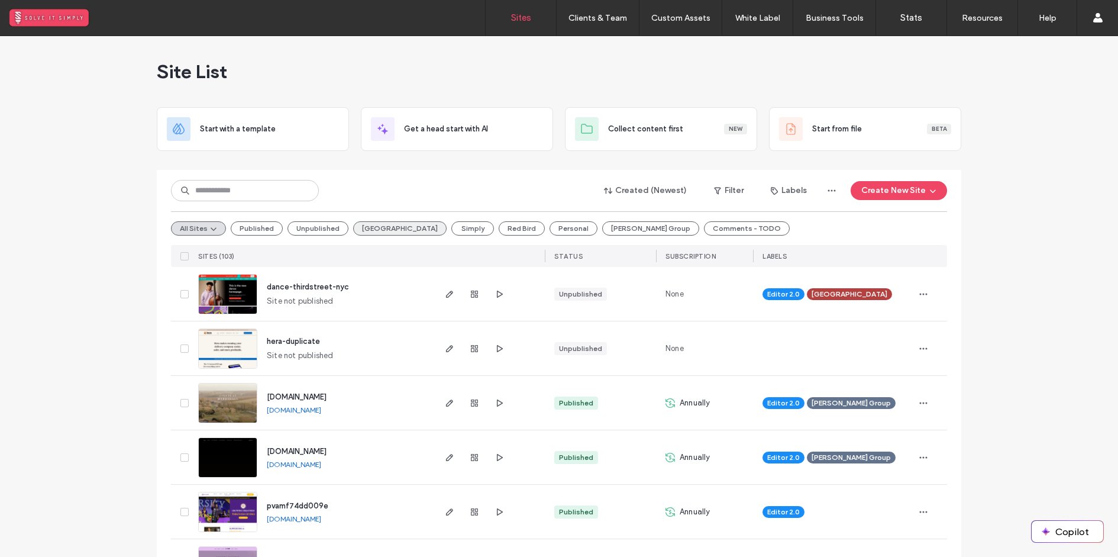
click at [370, 227] on button "[GEOGRAPHIC_DATA]" at bounding box center [399, 228] width 93 height 14
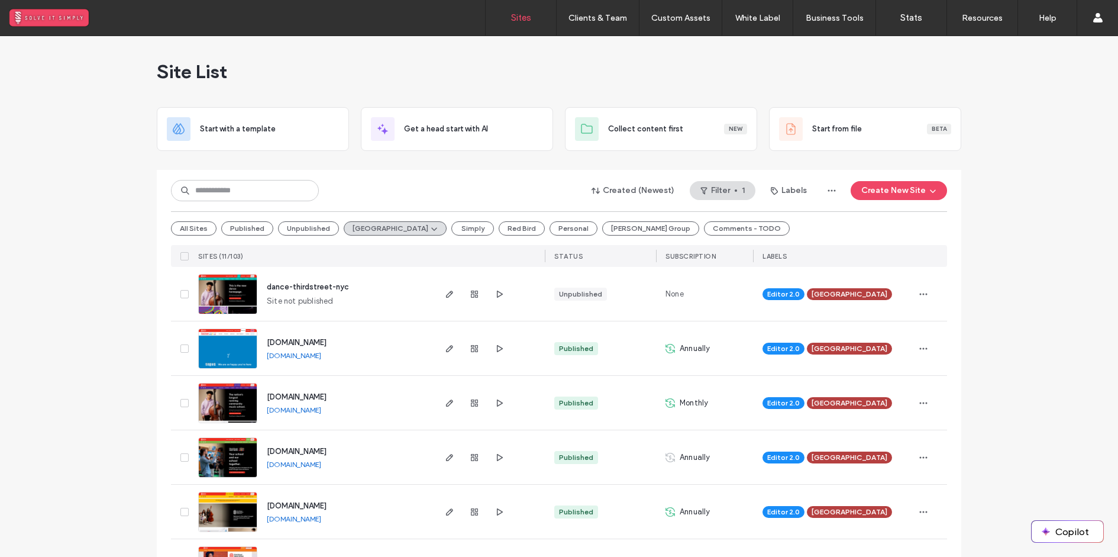
click at [324, 393] on span "[DOMAIN_NAME]" at bounding box center [297, 396] width 60 height 9
